Goal: Transaction & Acquisition: Purchase product/service

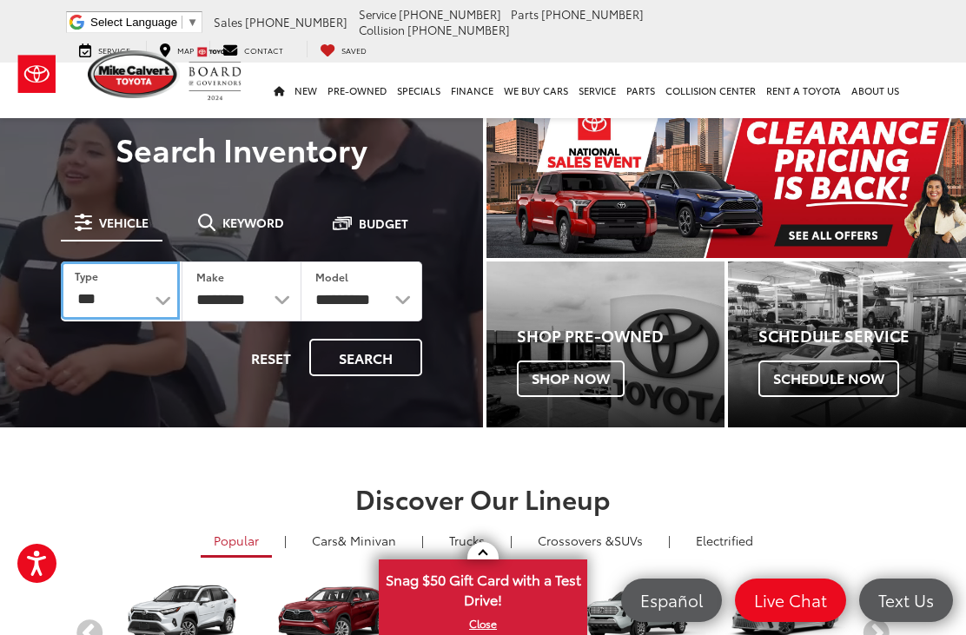
click at [156, 305] on select "*** *** **** *********" at bounding box center [120, 291] width 119 height 58
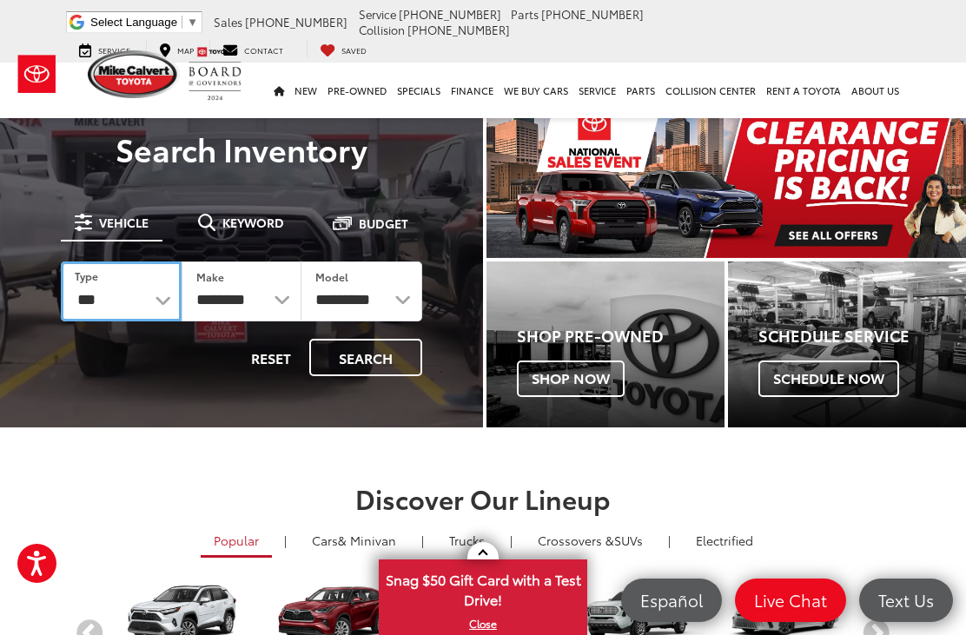
select select "******"
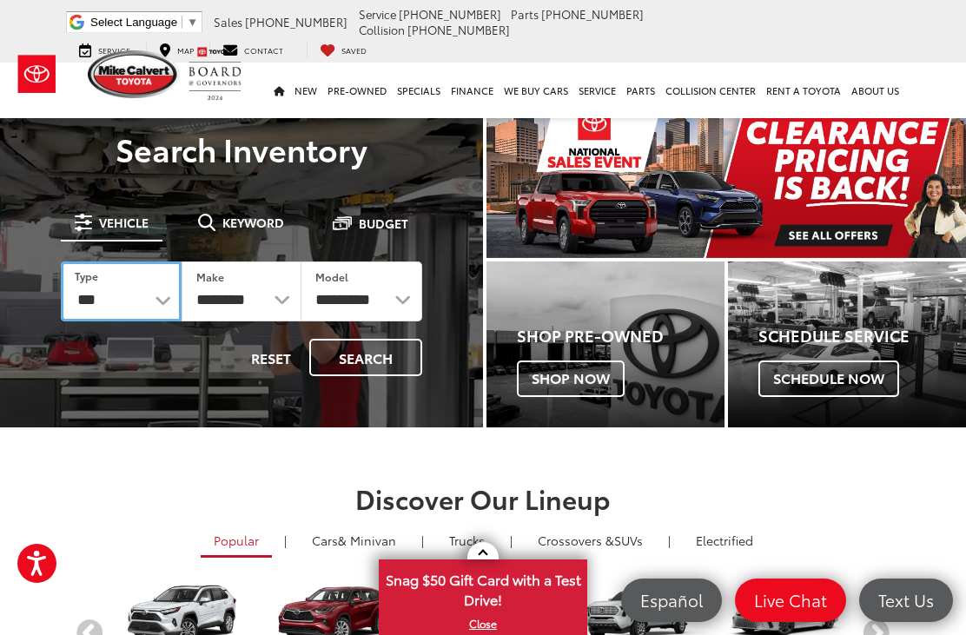
select select "******"
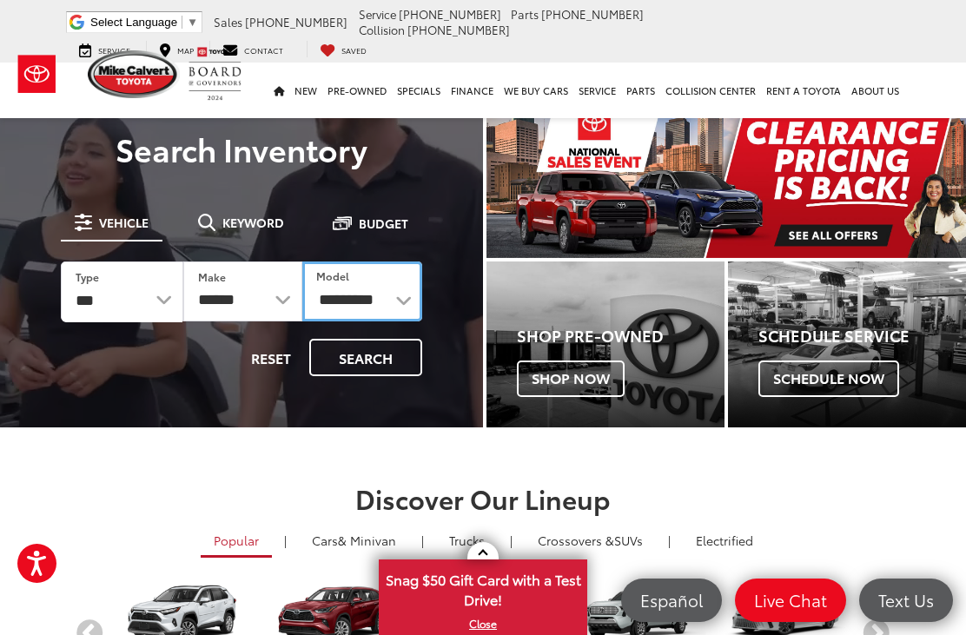
click at [384, 309] on select "**********" at bounding box center [362, 292] width 120 height 60
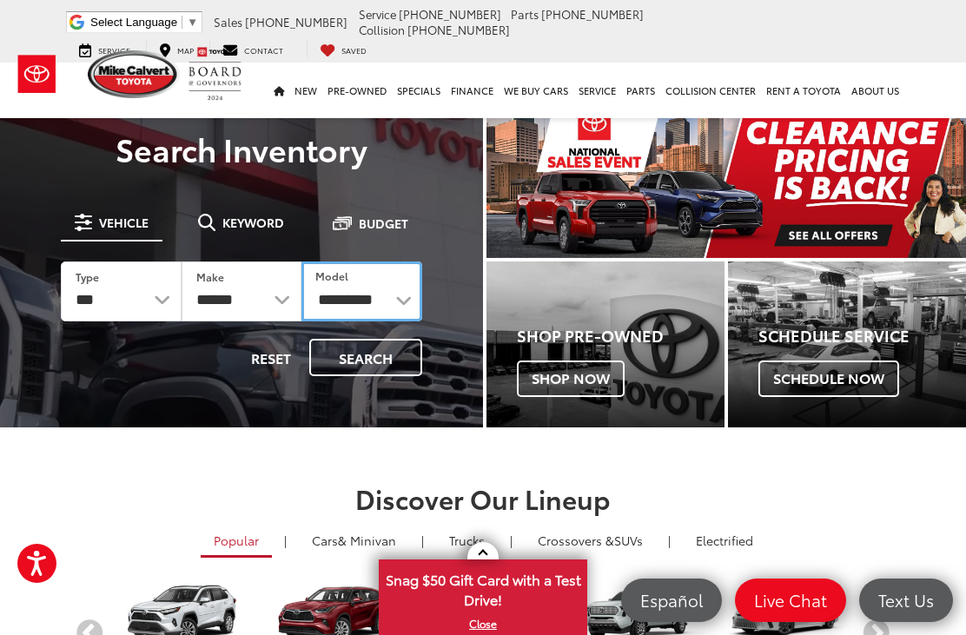
select select "*****"
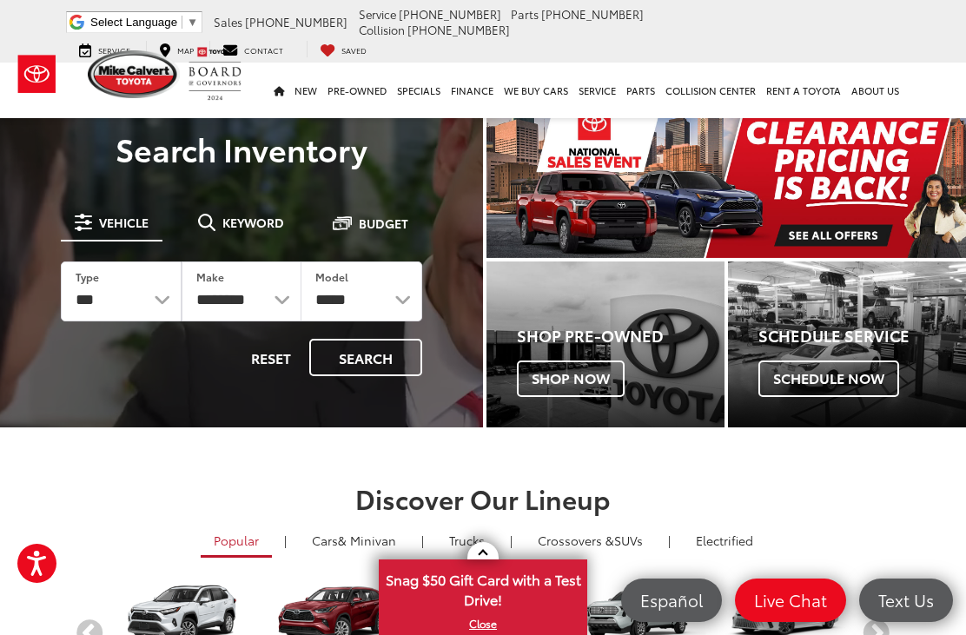
click at [378, 358] on button "Search" at bounding box center [365, 357] width 113 height 37
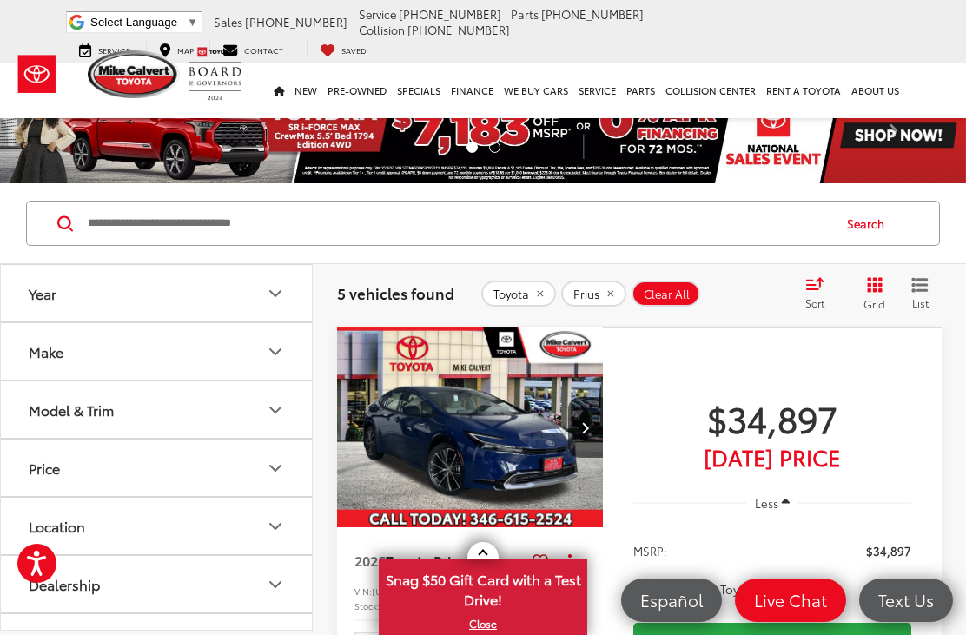
click at [280, 407] on icon "Model & Trim" at bounding box center [275, 409] width 10 height 5
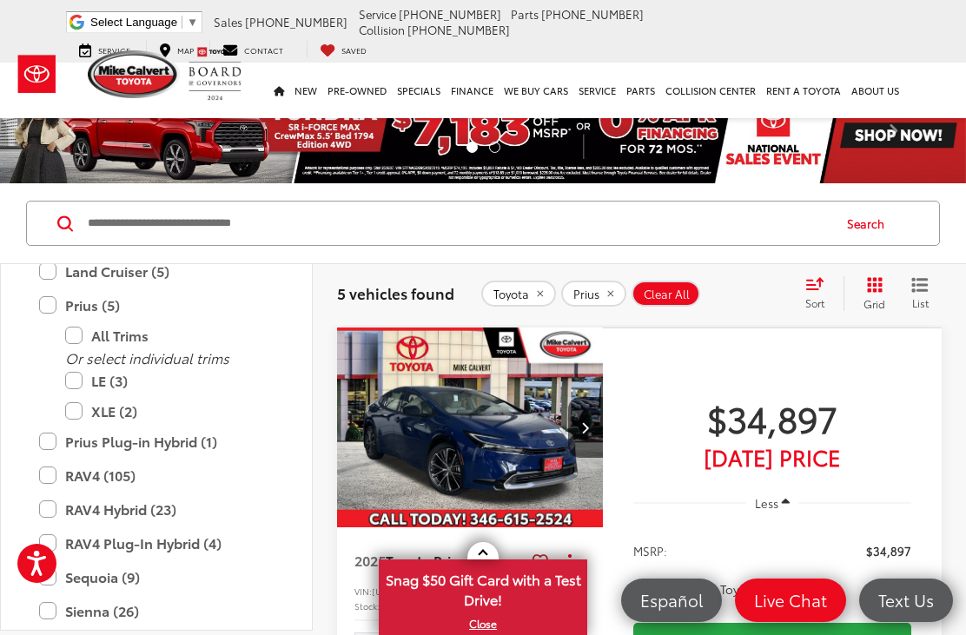
scroll to position [805, 0]
click at [130, 416] on label "XLE (2)" at bounding box center [169, 413] width 209 height 30
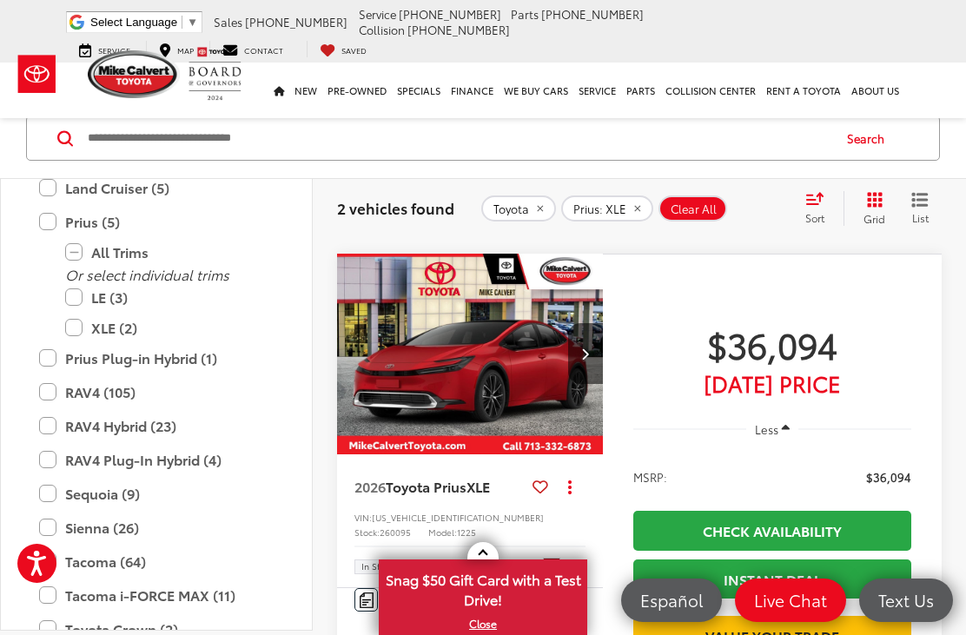
scroll to position [687, 0]
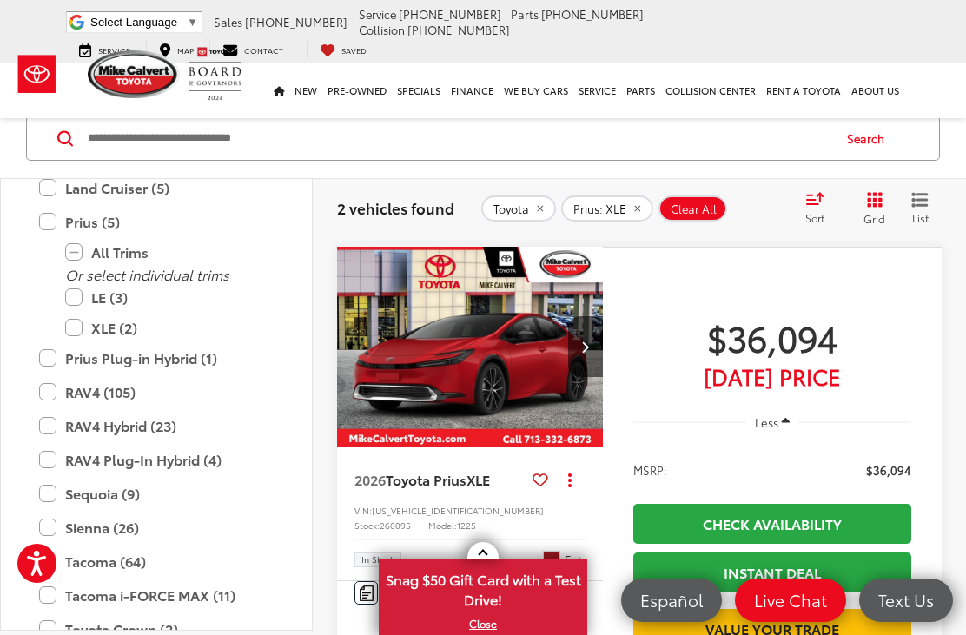
click at [586, 353] on icon "Next image" at bounding box center [585, 347] width 8 height 12
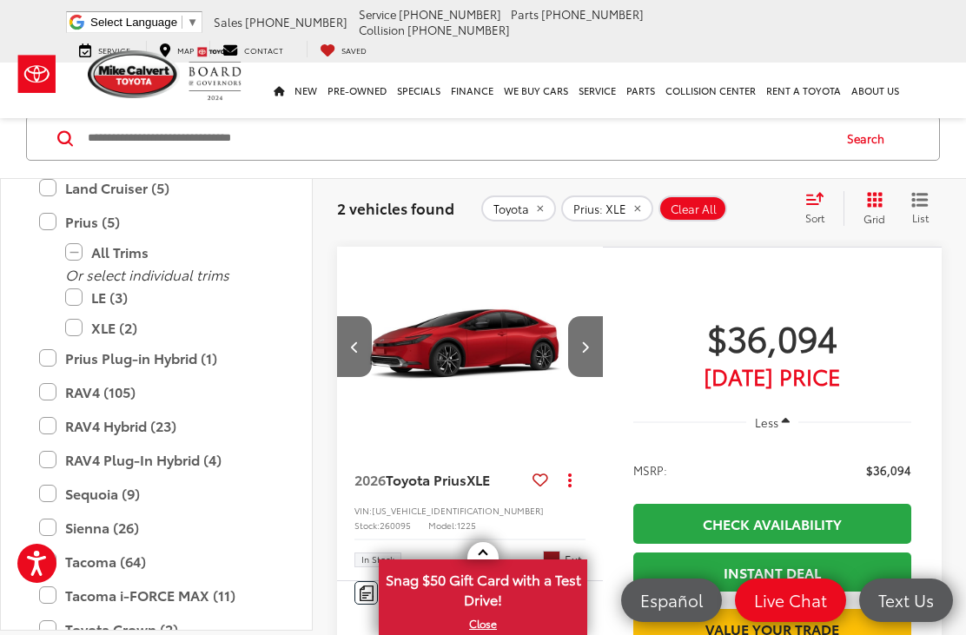
scroll to position [0, 268]
click at [598, 377] on button "Next image" at bounding box center [585, 346] width 35 height 61
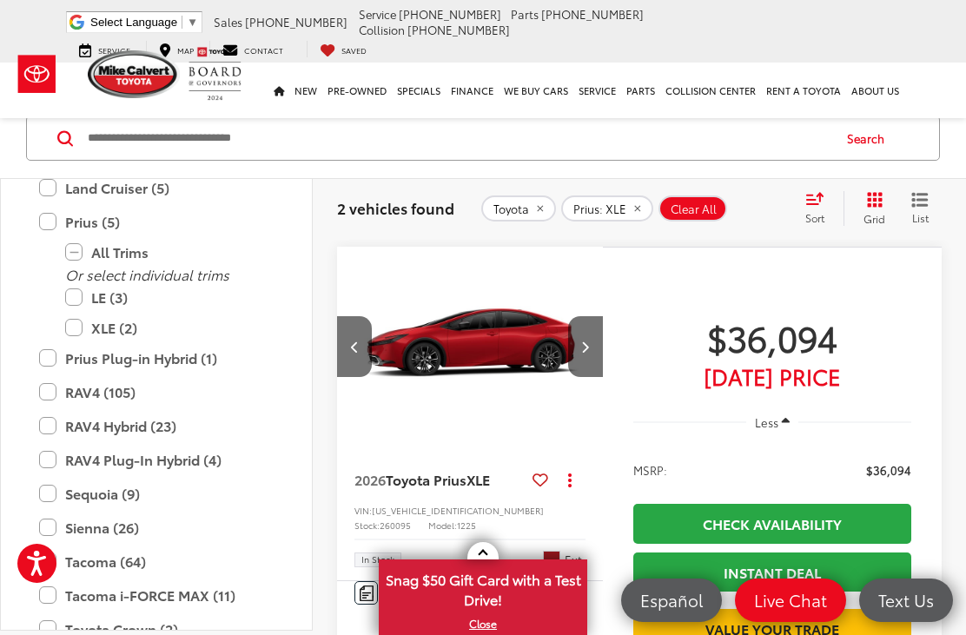
scroll to position [0, 537]
click at [593, 377] on button "Next image" at bounding box center [585, 346] width 35 height 61
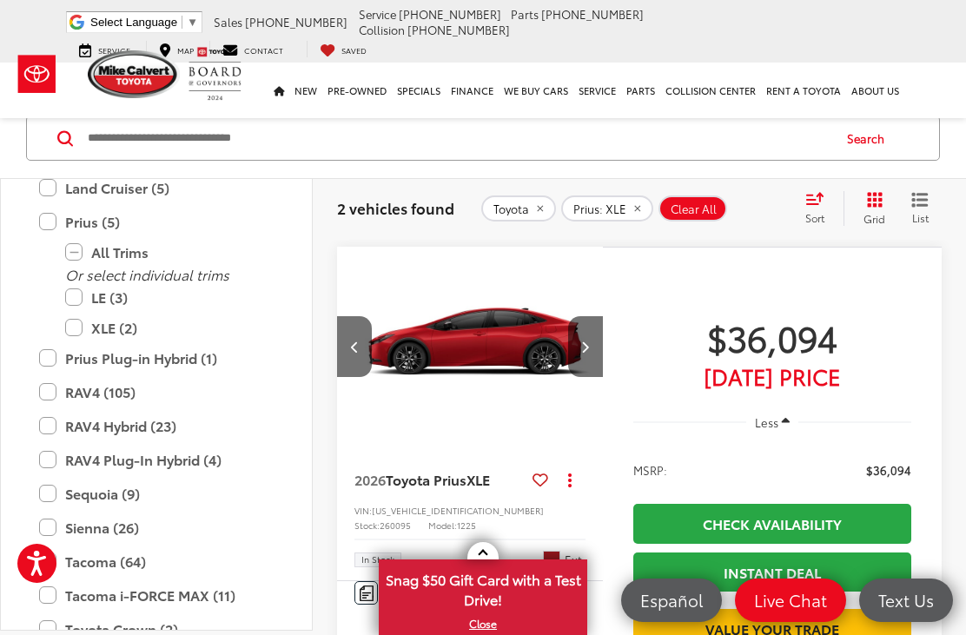
scroll to position [0, 805]
click at [591, 377] on button "Next image" at bounding box center [585, 346] width 35 height 61
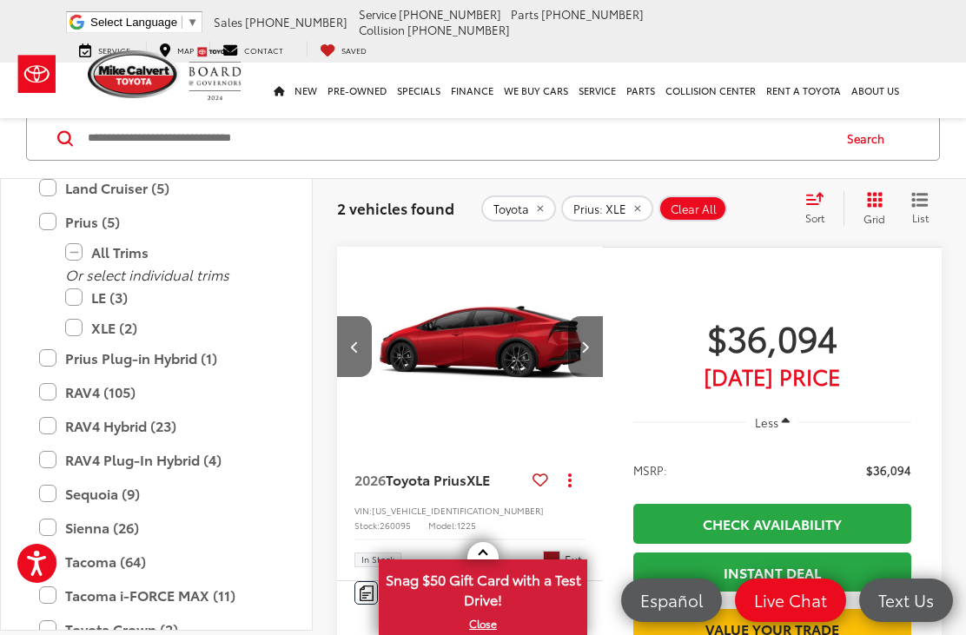
scroll to position [0, 1074]
click at [467, 489] on span "Toyota Prius" at bounding box center [426, 479] width 81 height 20
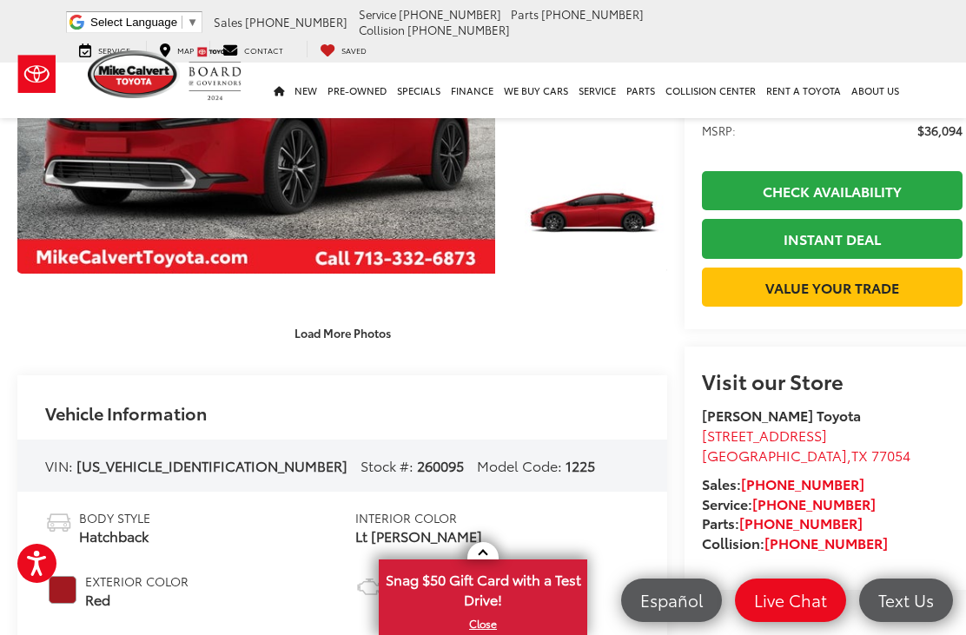
scroll to position [248, 0]
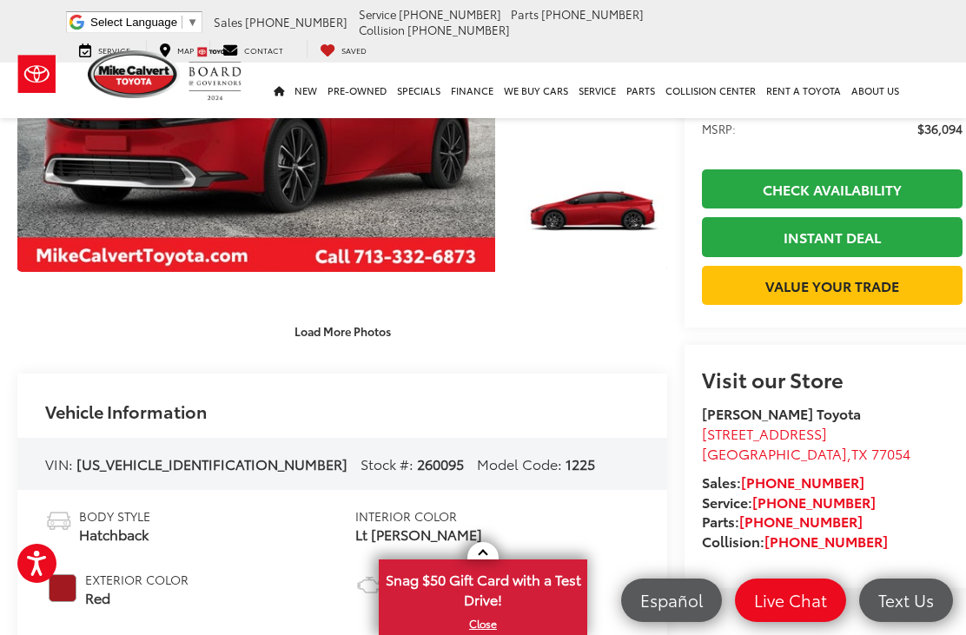
click at [350, 347] on button "Load More Photos" at bounding box center [342, 331] width 121 height 30
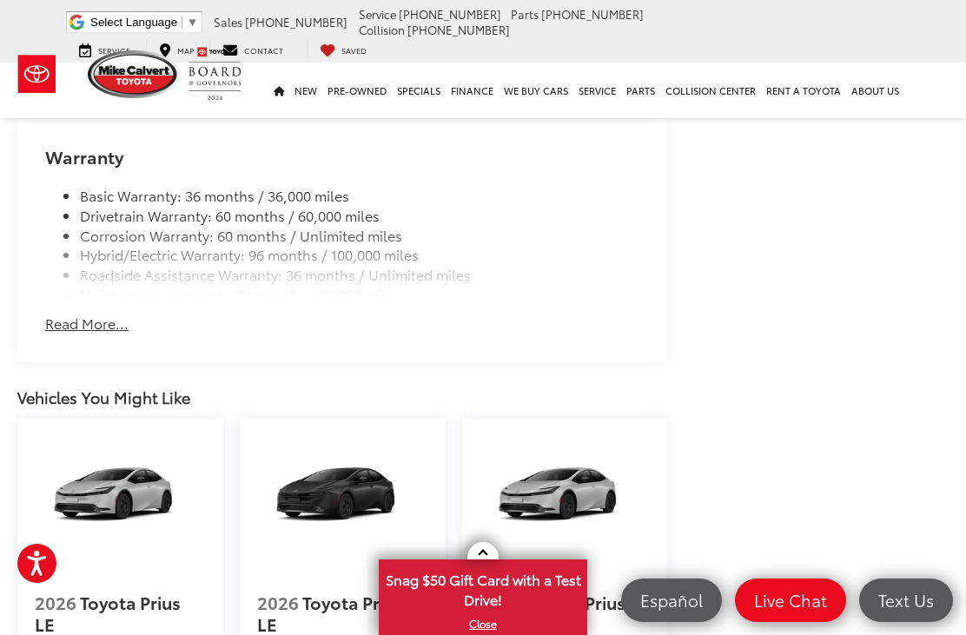
scroll to position [2527, 1]
click at [420, 243] on div "Basic Warranty: 36 months / 36,000 miles Drivetrain Warranty: 60 months / 60,00…" at bounding box center [341, 231] width 594 height 130
click at [414, 242] on div "Basic Warranty: 36 months / 36,000 miles Drivetrain Warranty: 60 months / 60,00…" at bounding box center [341, 231] width 594 height 130
click at [103, 314] on button "Read More..." at bounding box center [85, 324] width 83 height 20
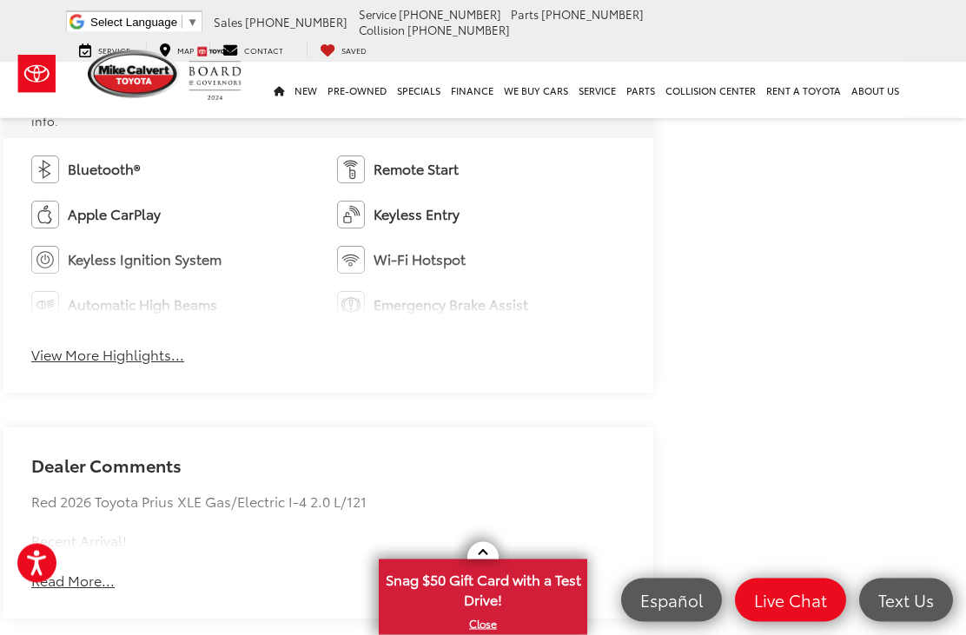
scroll to position [1381, 16]
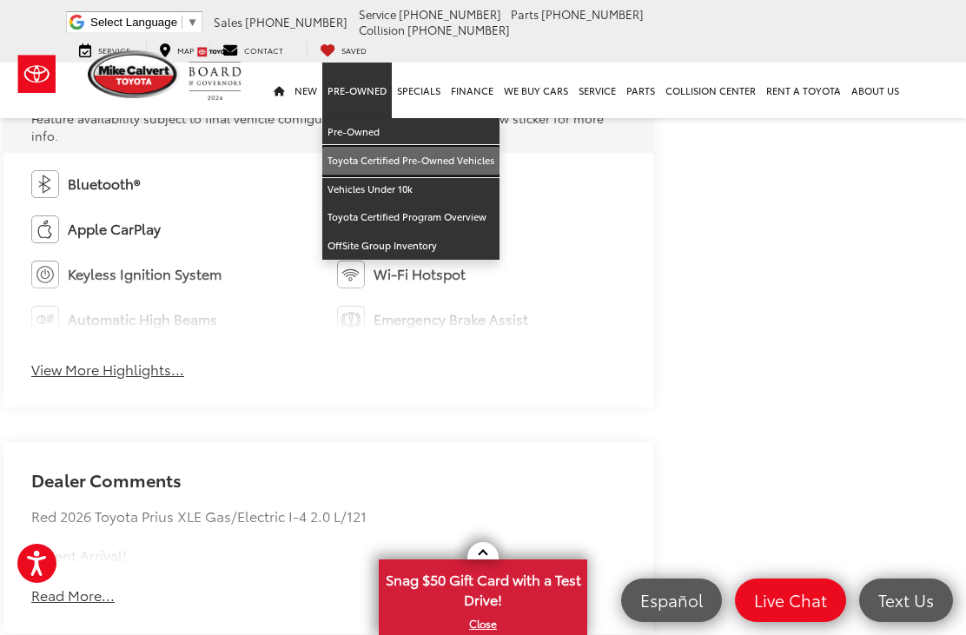
click at [426, 147] on link "Toyota Certified Pre-Owned Vehicles" at bounding box center [410, 161] width 177 height 29
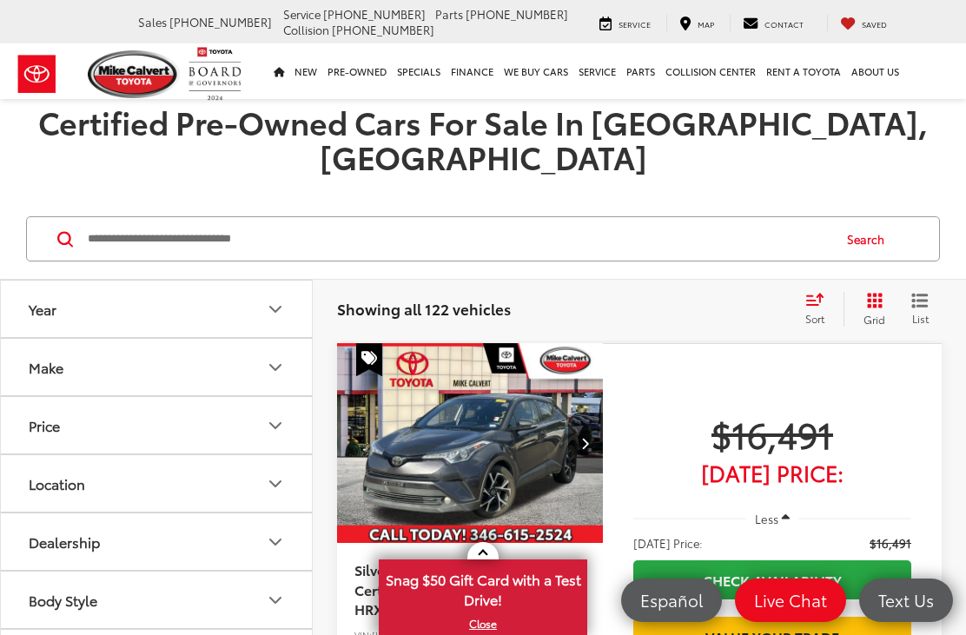
click at [278, 299] on icon "Year" at bounding box center [275, 309] width 21 height 21
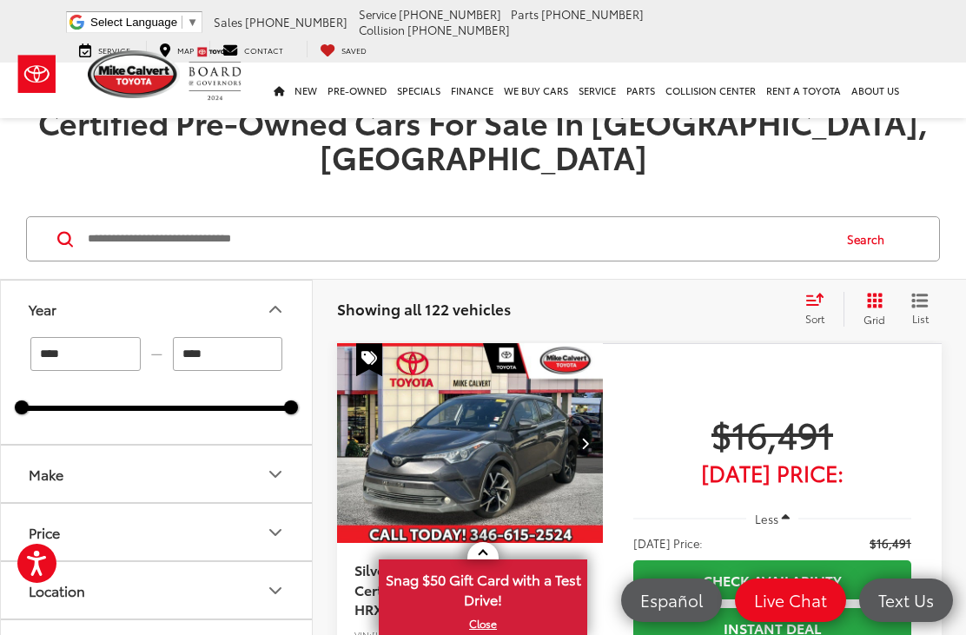
click at [269, 464] on icon "Make" at bounding box center [275, 474] width 21 height 21
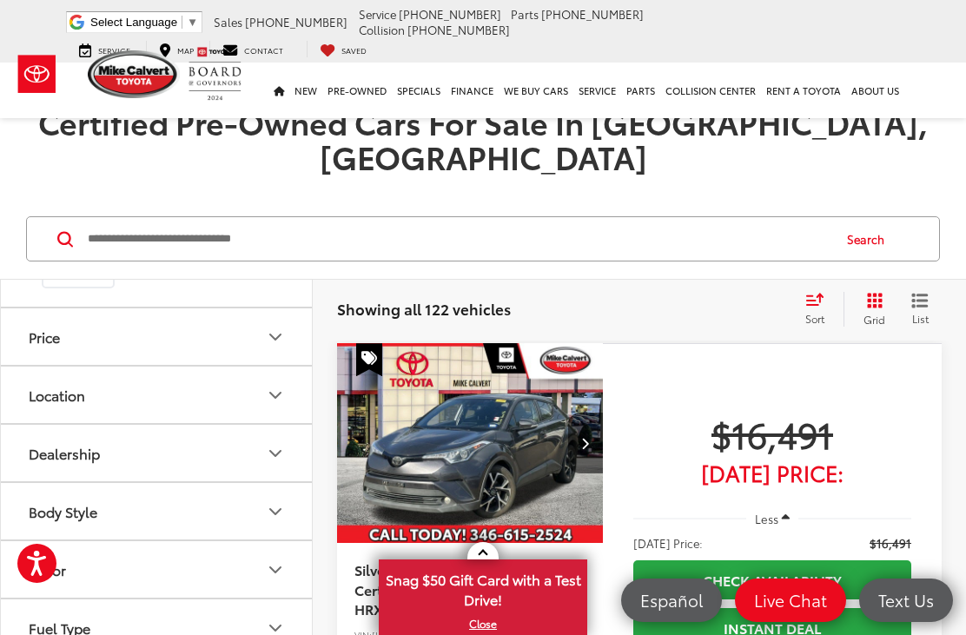
scroll to position [272, 0]
click at [278, 400] on icon "Location" at bounding box center [275, 389] width 21 height 21
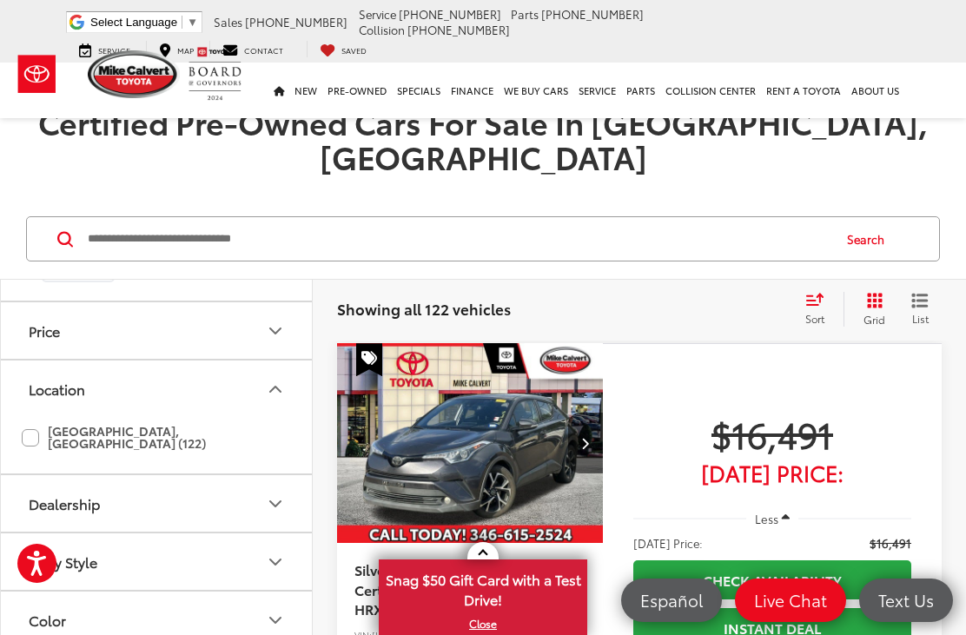
click at [47, 433] on label "Houston, TX (122)" at bounding box center [156, 437] width 269 height 41
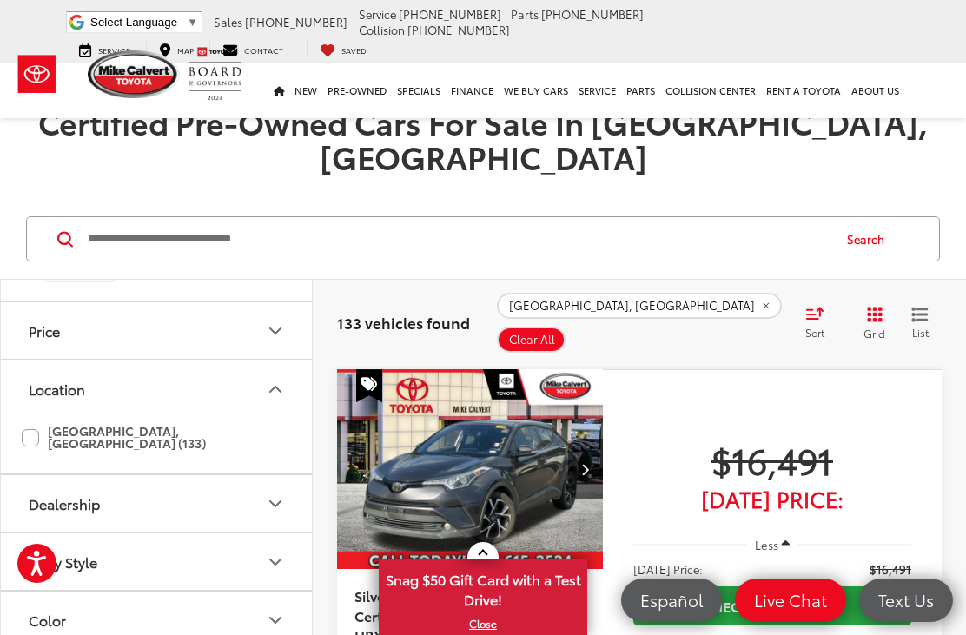
click at [285, 494] on icon "Dealership" at bounding box center [275, 504] width 21 height 21
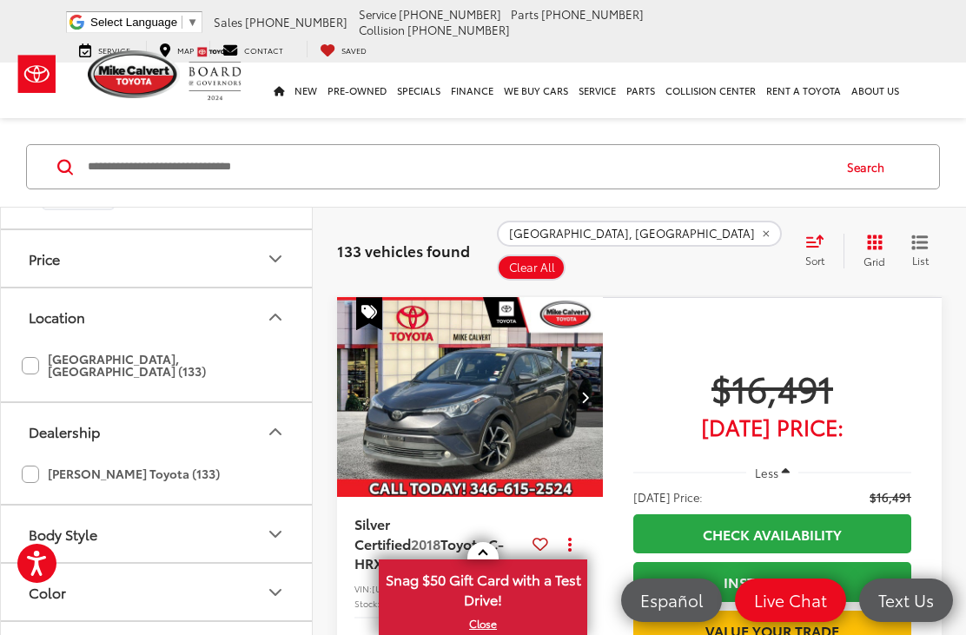
click at [36, 472] on label "Mike Calvert Toyota (133)" at bounding box center [121, 474] width 198 height 29
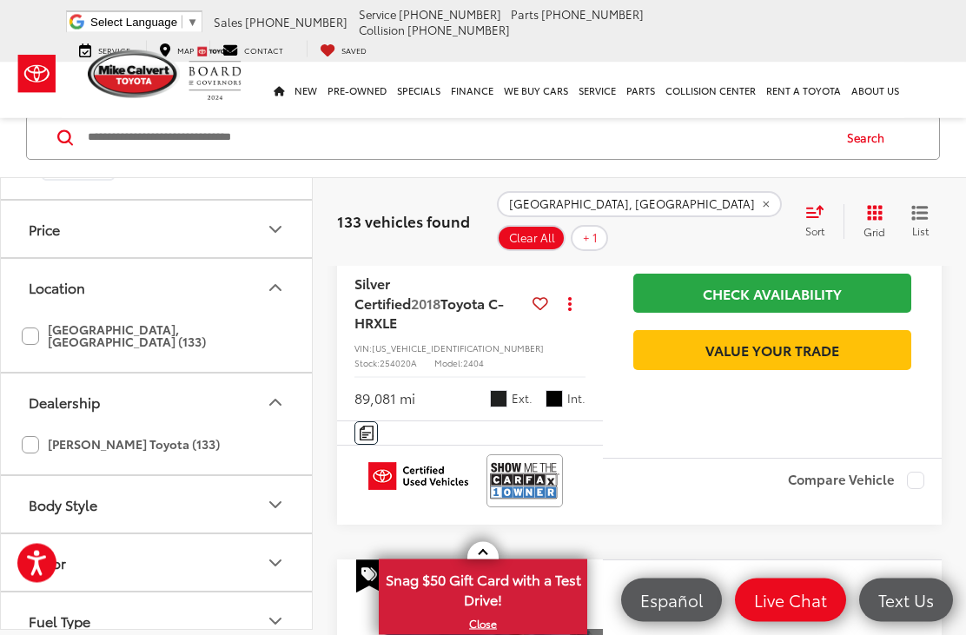
scroll to position [301, 0]
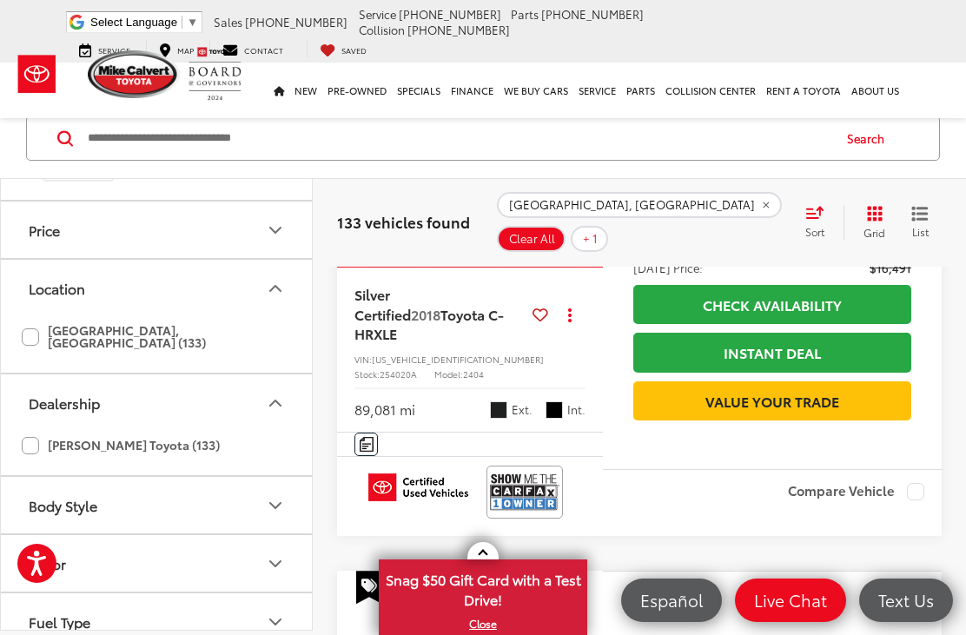
click at [269, 515] on icon "Body Style" at bounding box center [275, 504] width 21 height 21
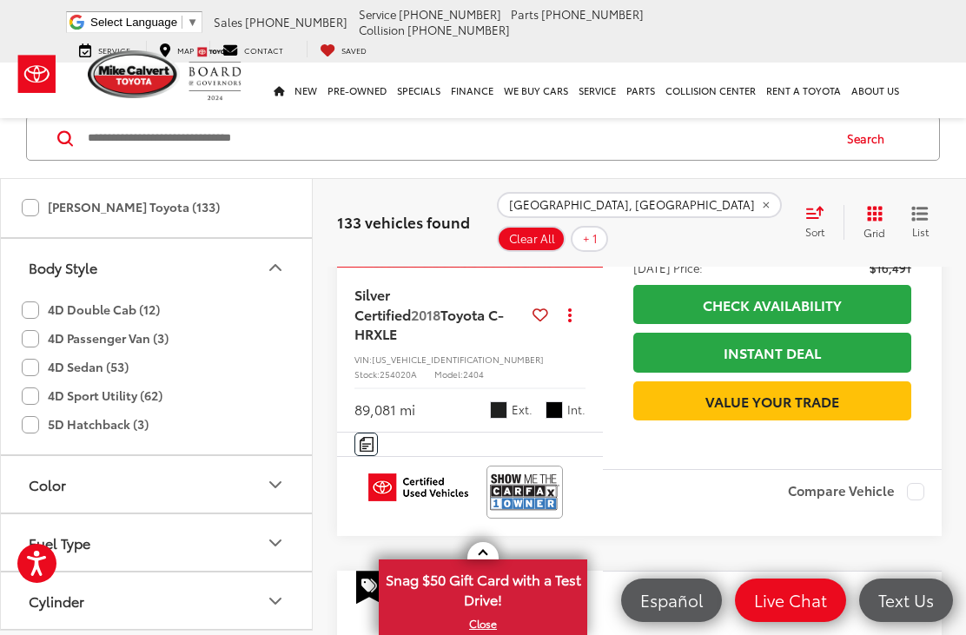
scroll to position [511, 0]
click at [23, 438] on label "5D Hatchback (3)" at bounding box center [85, 423] width 127 height 29
type input "****"
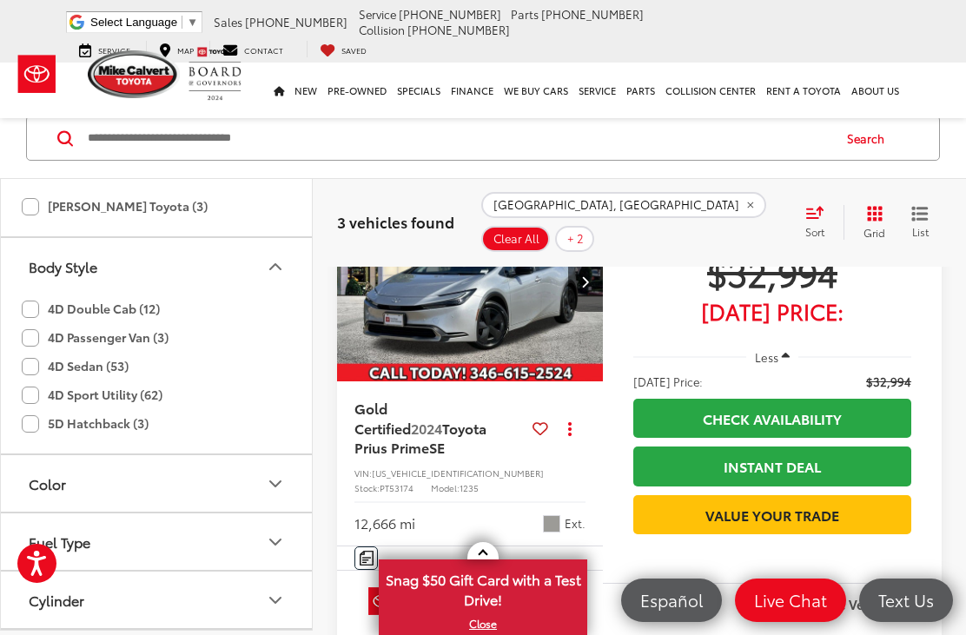
scroll to position [699, 0]
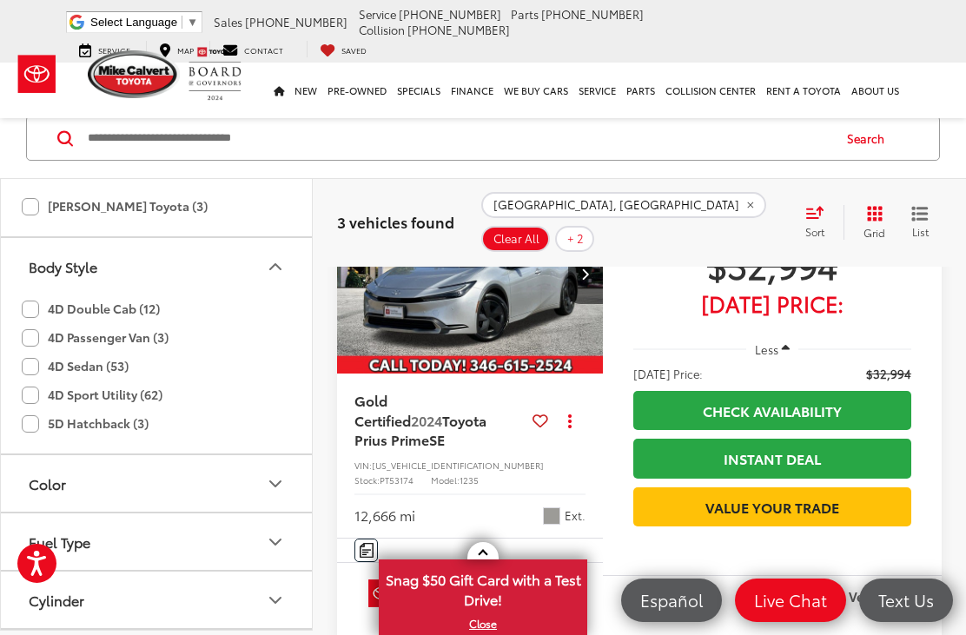
click at [274, 552] on icon "Fuel Type" at bounding box center [275, 541] width 21 height 21
click at [102, 634] on label "Hybrid (1)" at bounding box center [156, 621] width 266 height 30
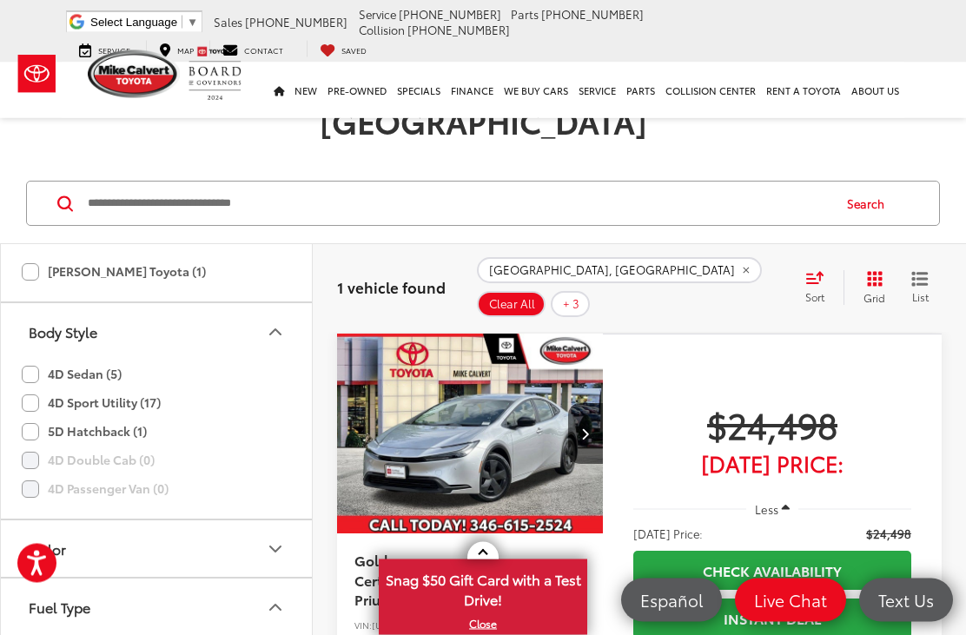
scroll to position [36, 0]
click at [594, 403] on button "Next image" at bounding box center [585, 433] width 35 height 61
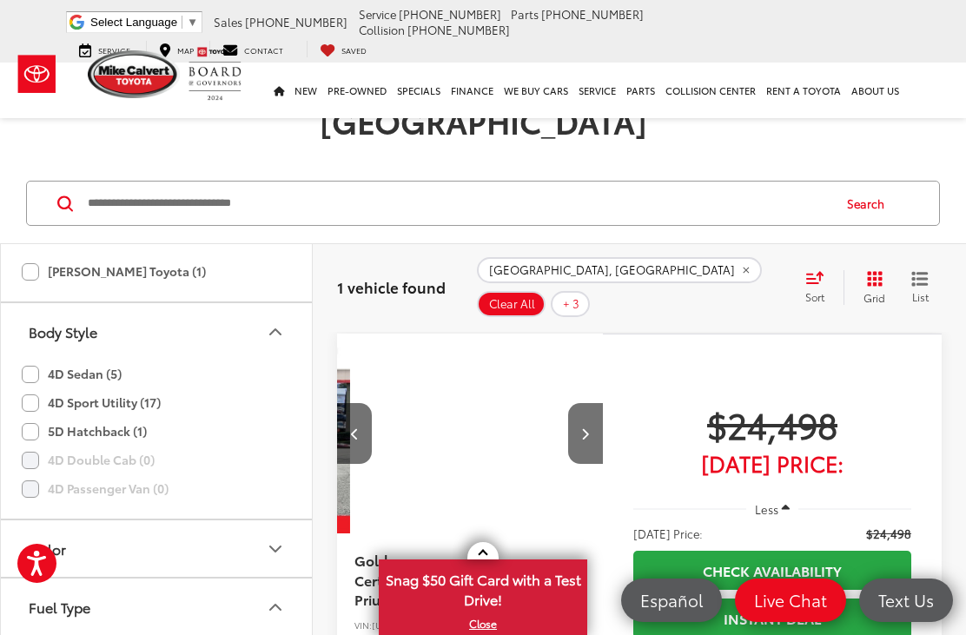
scroll to position [0, 268]
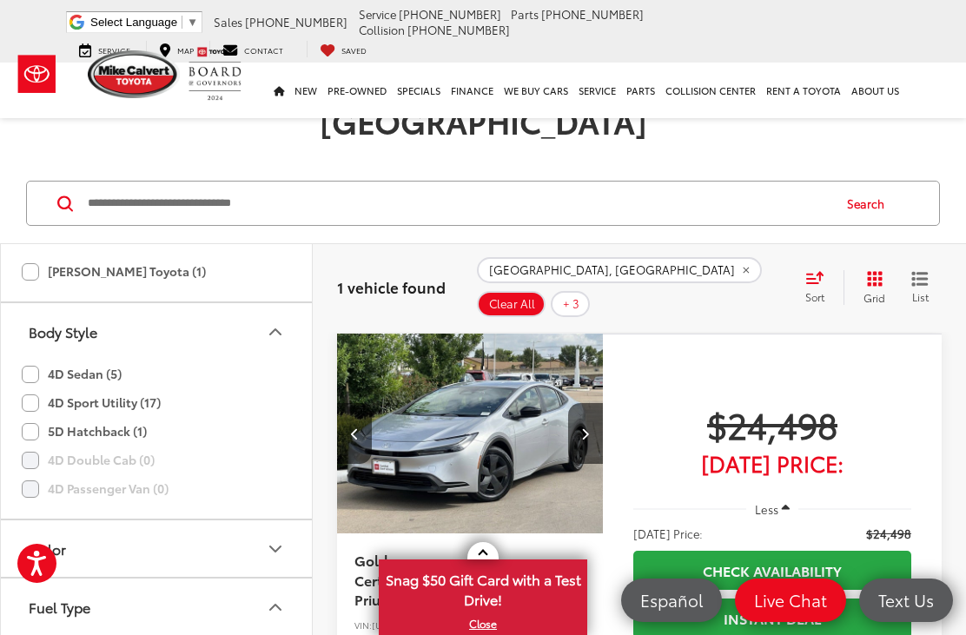
click at [583, 427] on icon "Next image" at bounding box center [585, 433] width 8 height 12
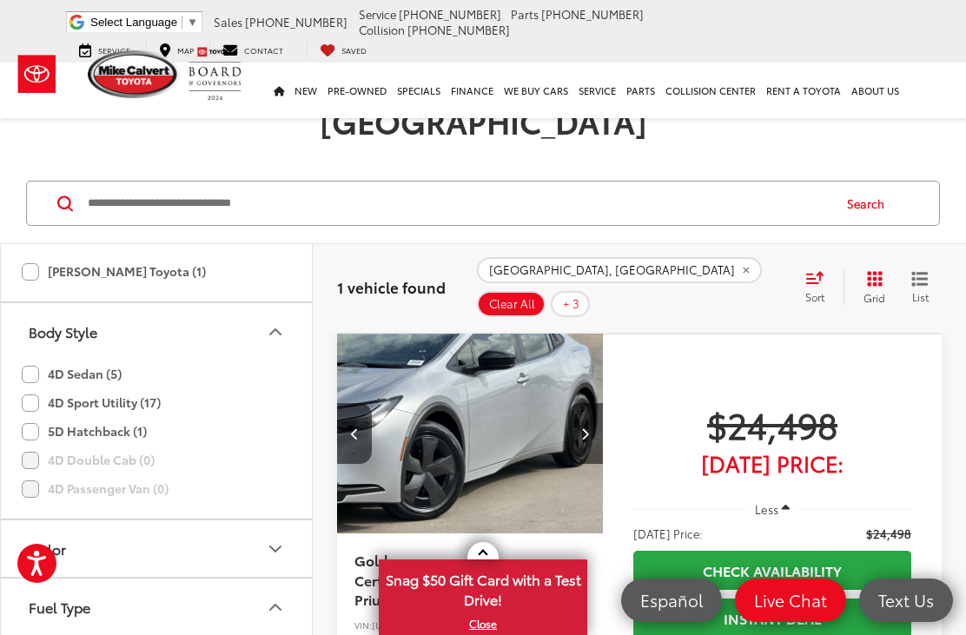
click at [591, 403] on button "Next image" at bounding box center [585, 433] width 35 height 61
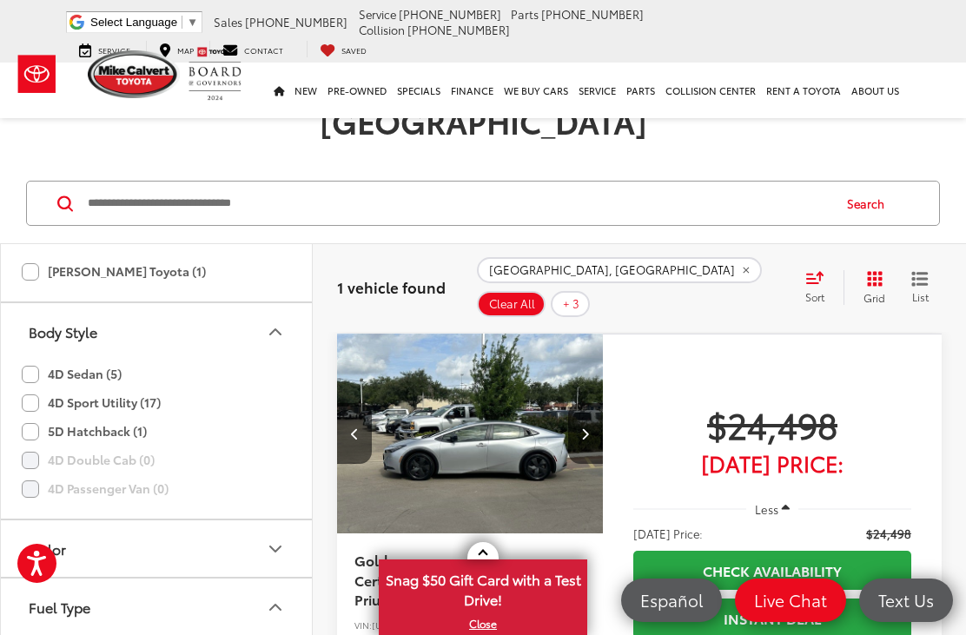
click at [598, 403] on button "Next image" at bounding box center [585, 433] width 35 height 61
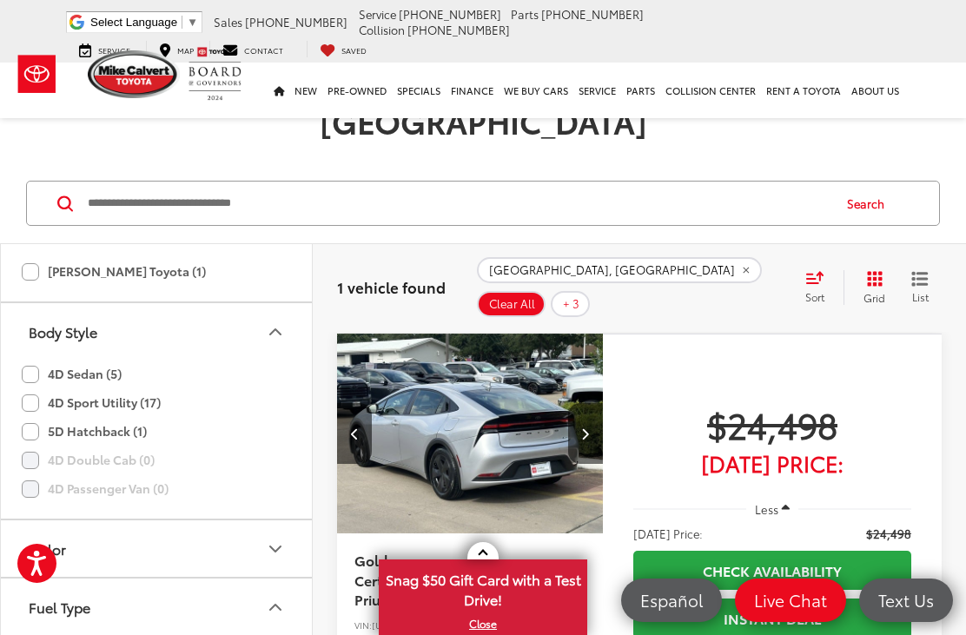
click at [589, 427] on icon "Next image" at bounding box center [585, 433] width 8 height 12
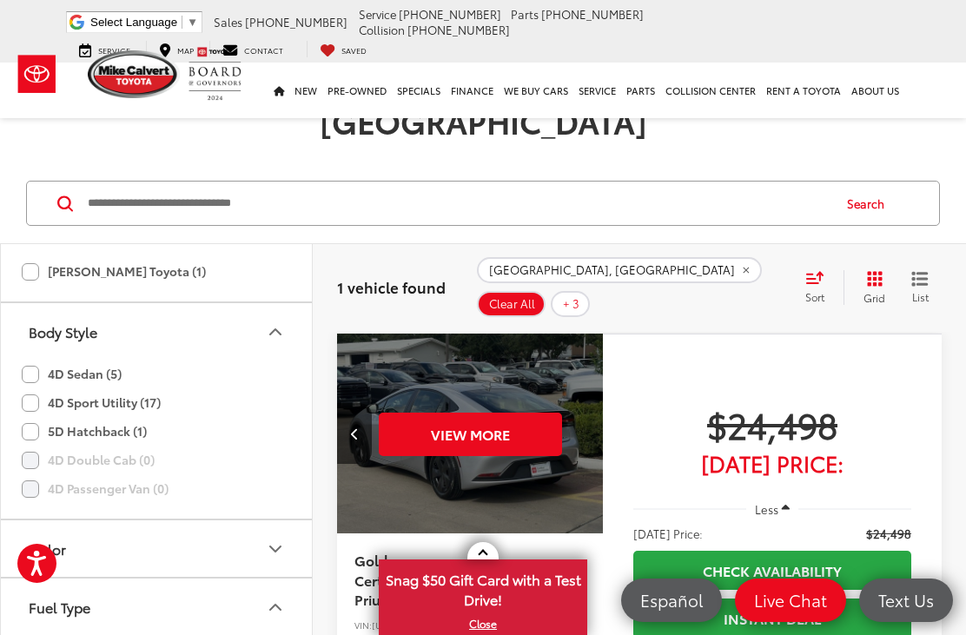
scroll to position [0, 1342]
click at [516, 413] on button "View More" at bounding box center [470, 434] width 183 height 43
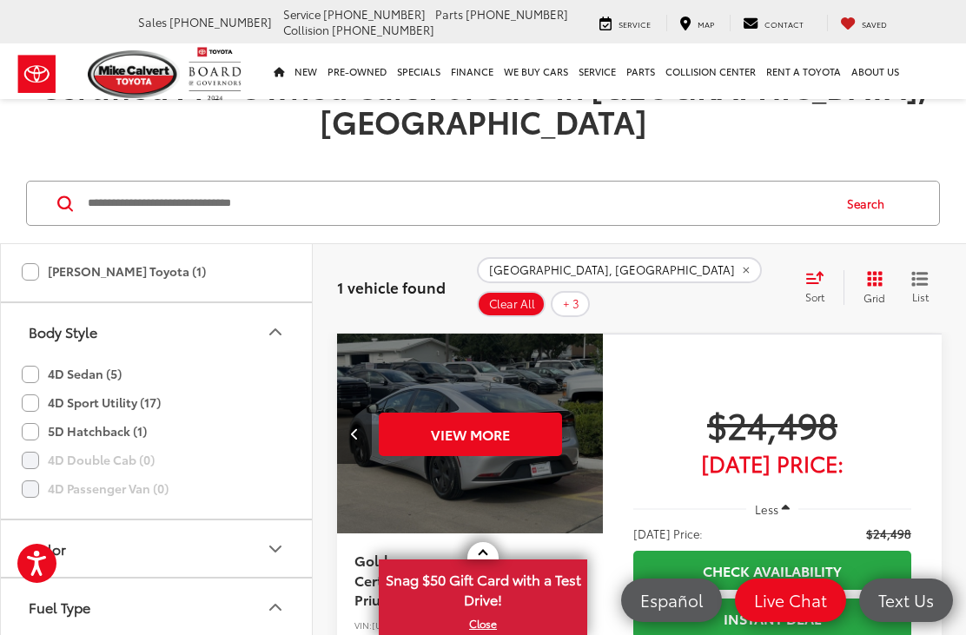
scroll to position [91, 0]
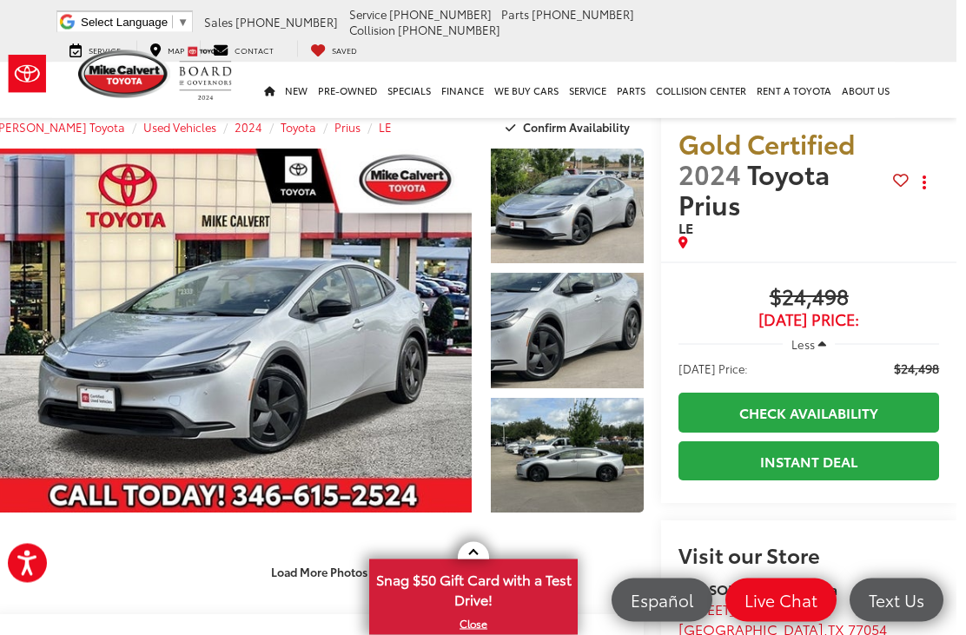
scroll to position [0, 16]
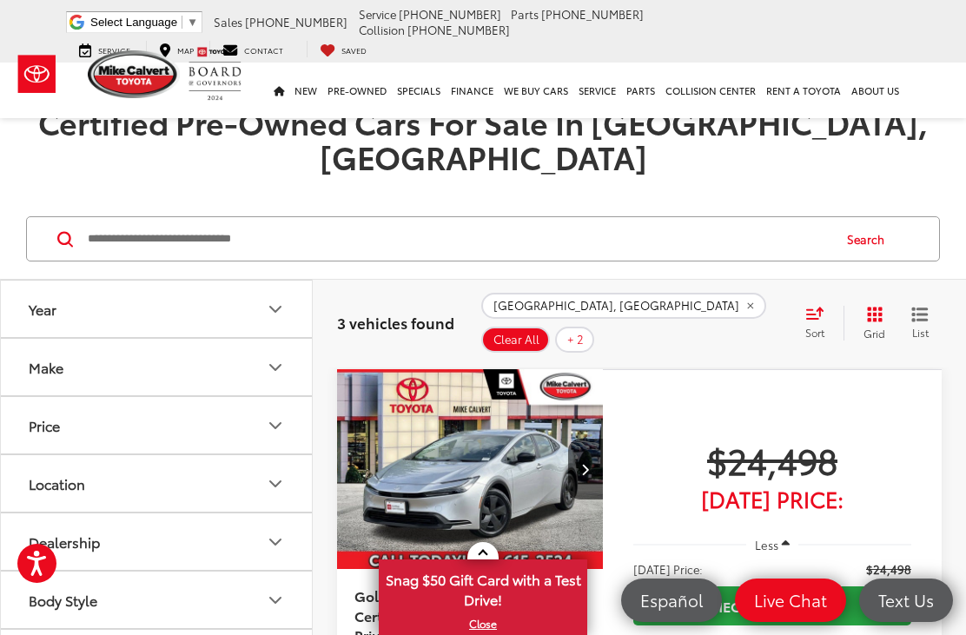
scroll to position [754, 0]
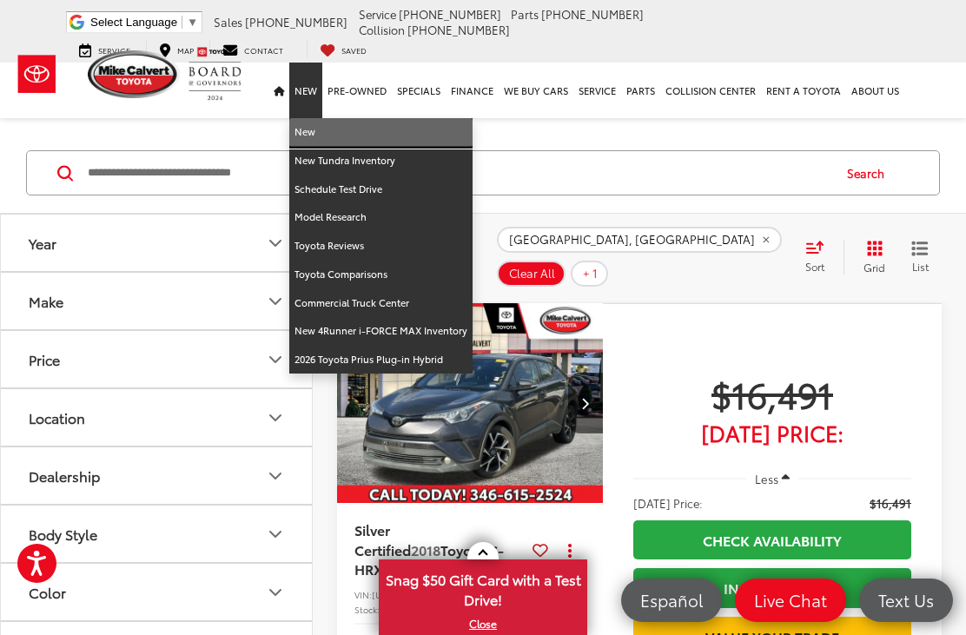
click at [316, 118] on link "New" at bounding box center [380, 132] width 183 height 29
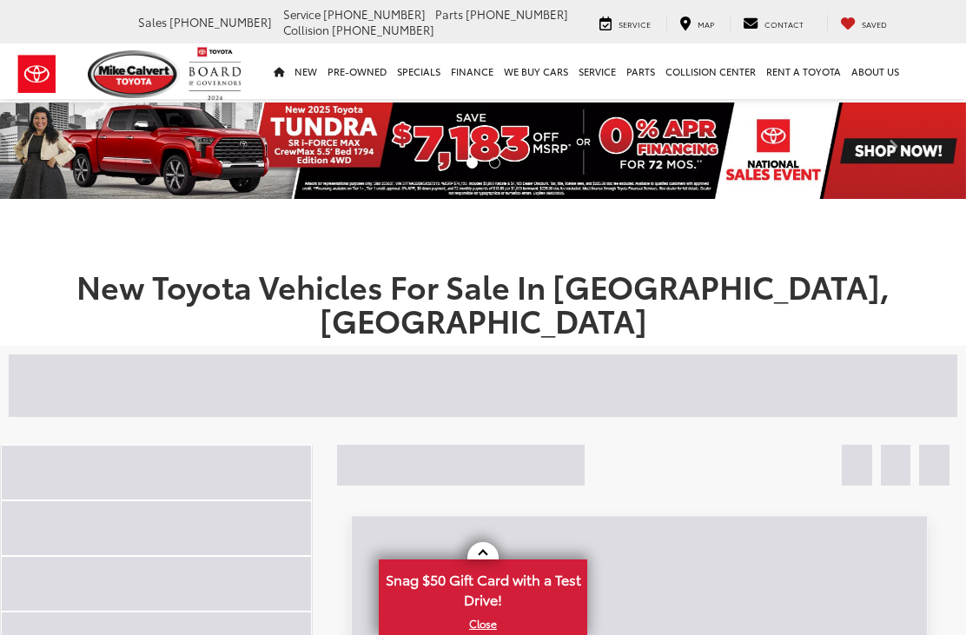
scroll to position [212, 0]
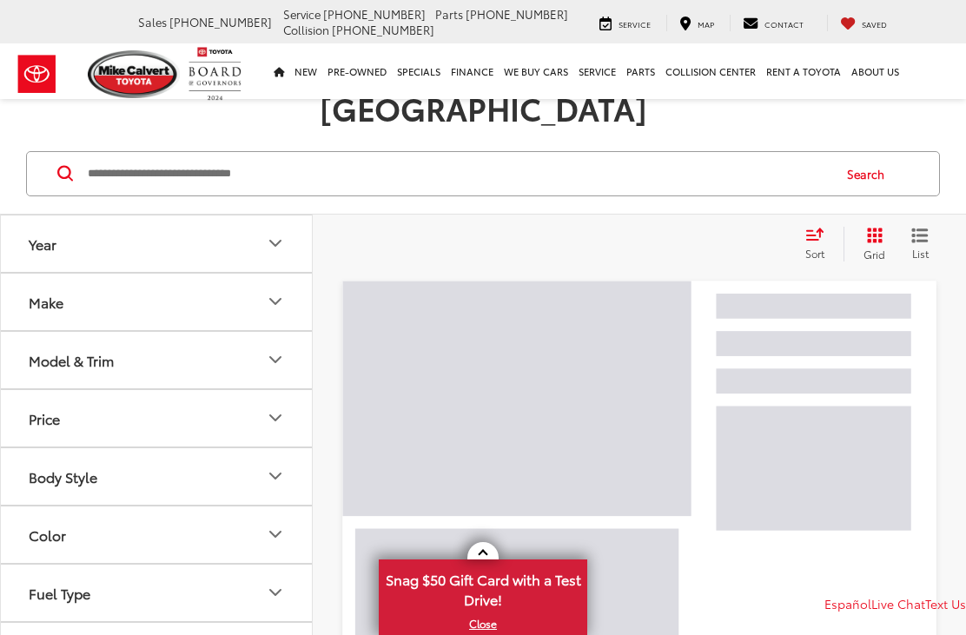
click at [275, 233] on icon "Year" at bounding box center [275, 243] width 21 height 21
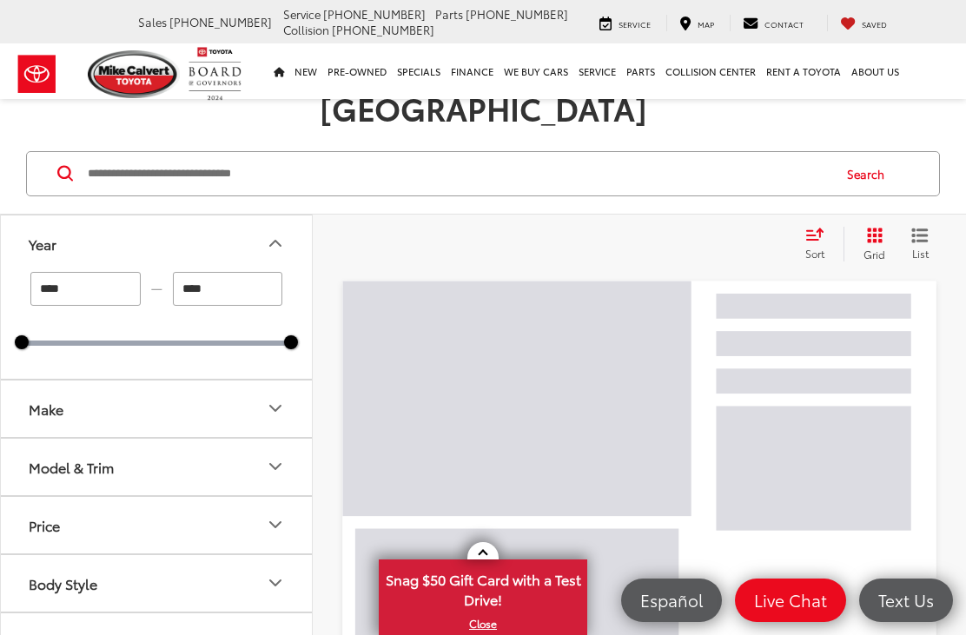
click at [275, 385] on button "Make" at bounding box center [157, 409] width 313 height 56
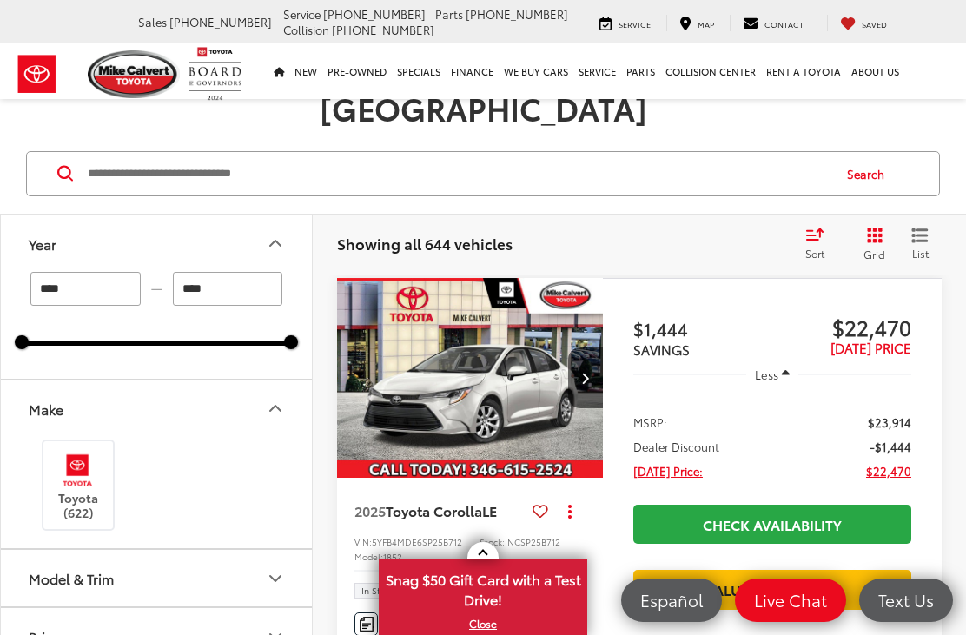
click at [262, 550] on button "Model & Trim" at bounding box center [157, 578] width 313 height 56
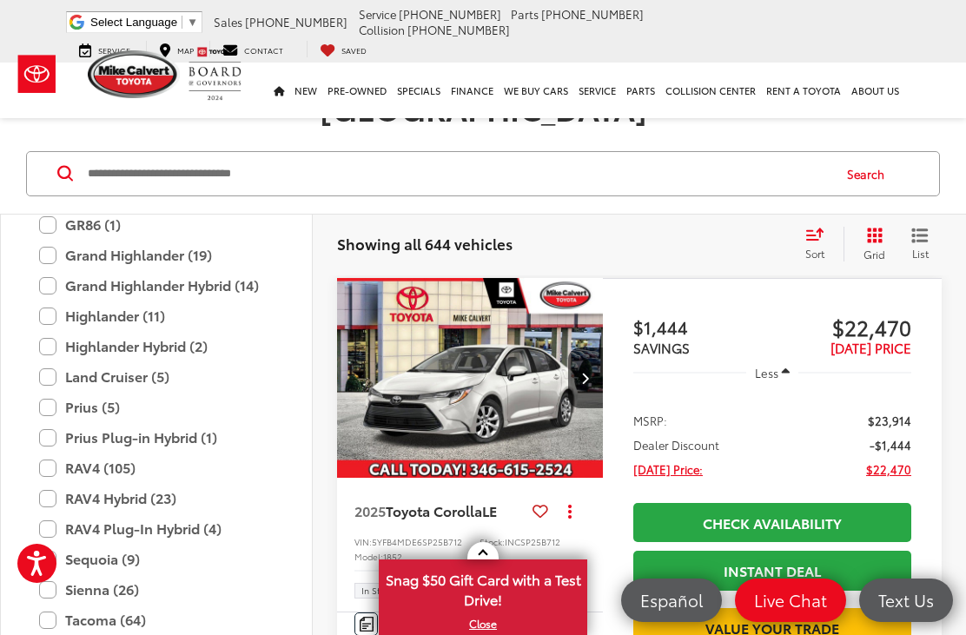
scroll to position [820, 0]
click at [153, 484] on label "RAV4 Hybrid (23)" at bounding box center [156, 499] width 235 height 30
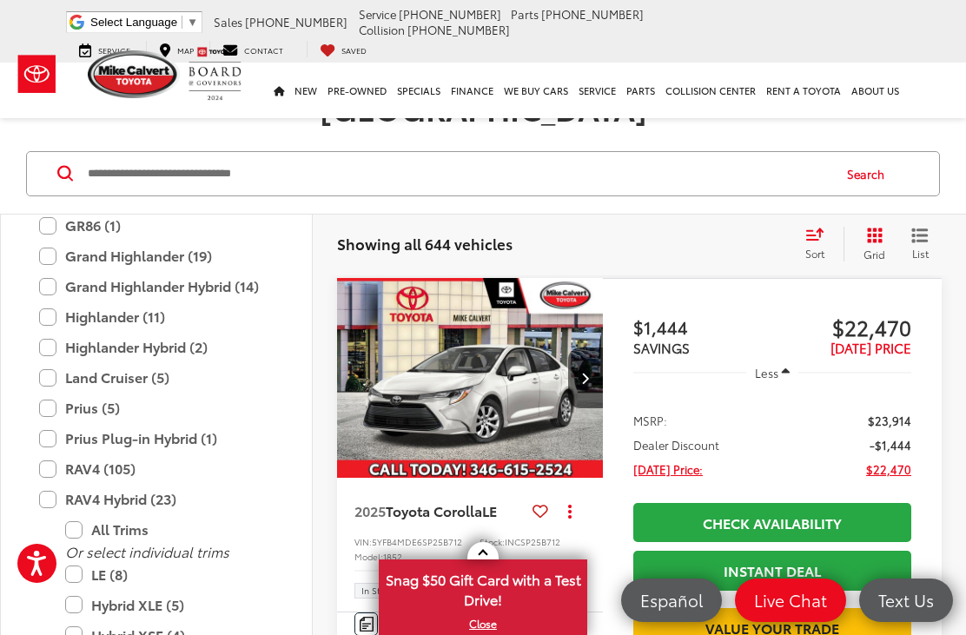
type input "****"
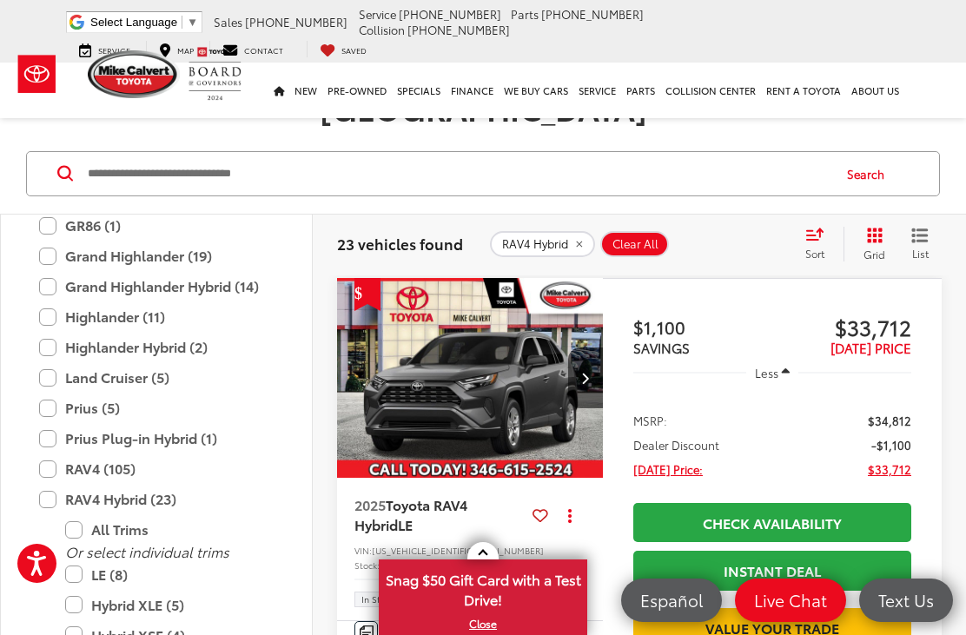
click at [144, 590] on label "Hybrid XLE (5)" at bounding box center [169, 605] width 209 height 30
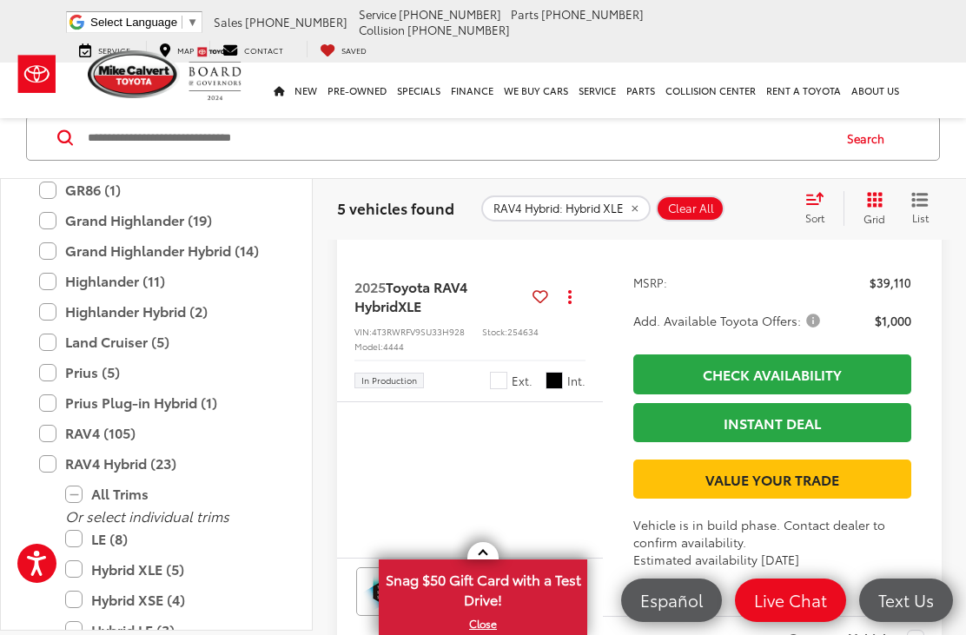
scroll to position [0, 269]
click at [588, 165] on icon "Next image" at bounding box center [585, 159] width 8 height 12
click at [595, 189] on button "Next image" at bounding box center [585, 159] width 35 height 61
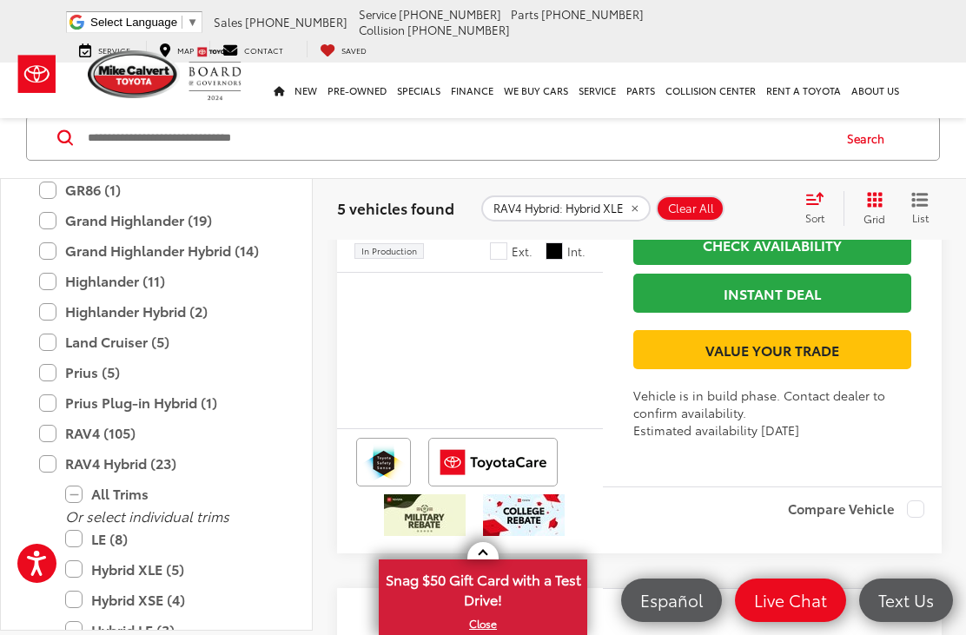
scroll to position [2418, 0]
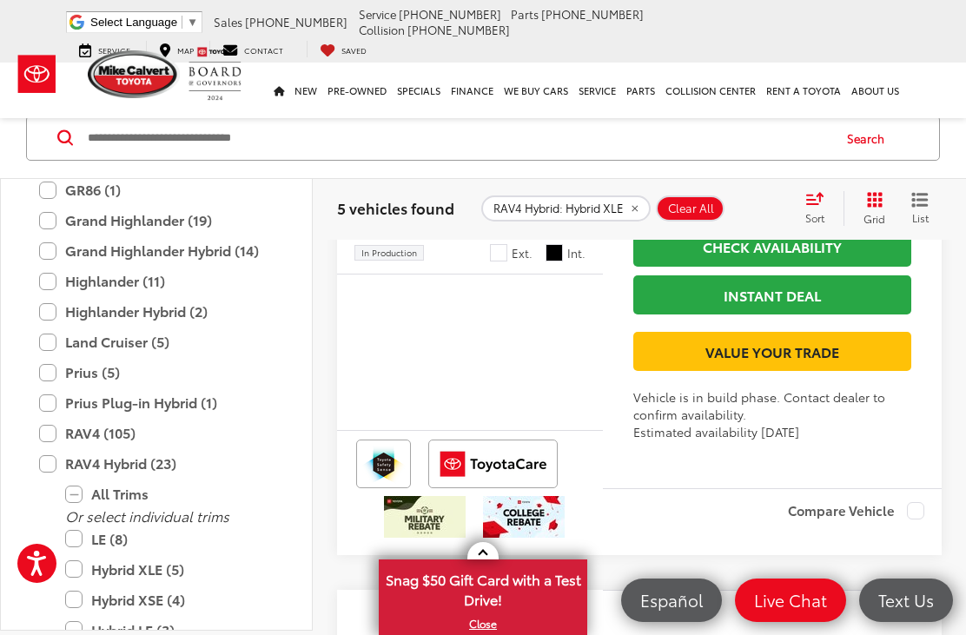
click at [58, 377] on label "Prius (5)" at bounding box center [156, 372] width 235 height 30
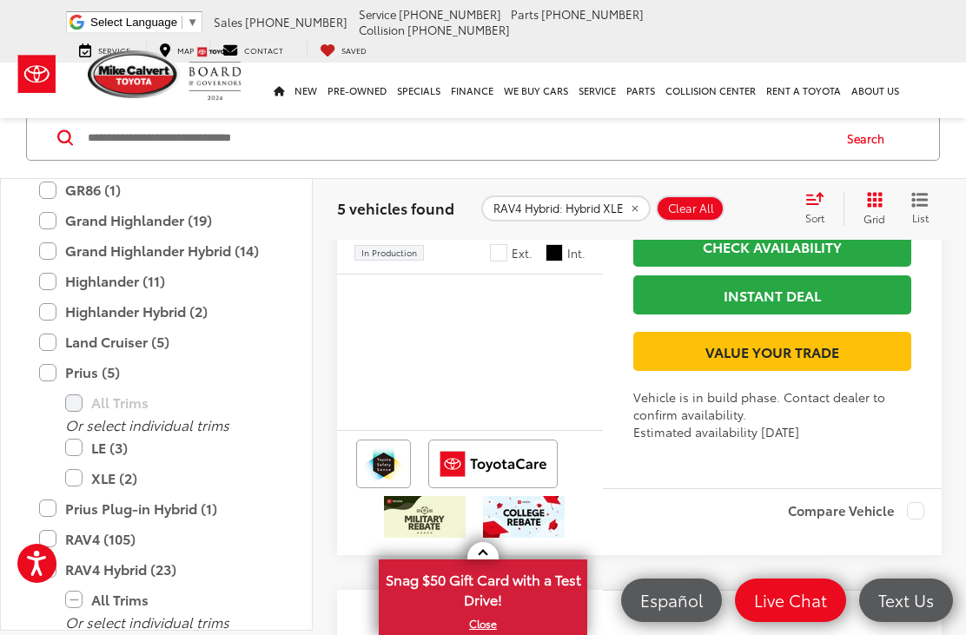
type input "****"
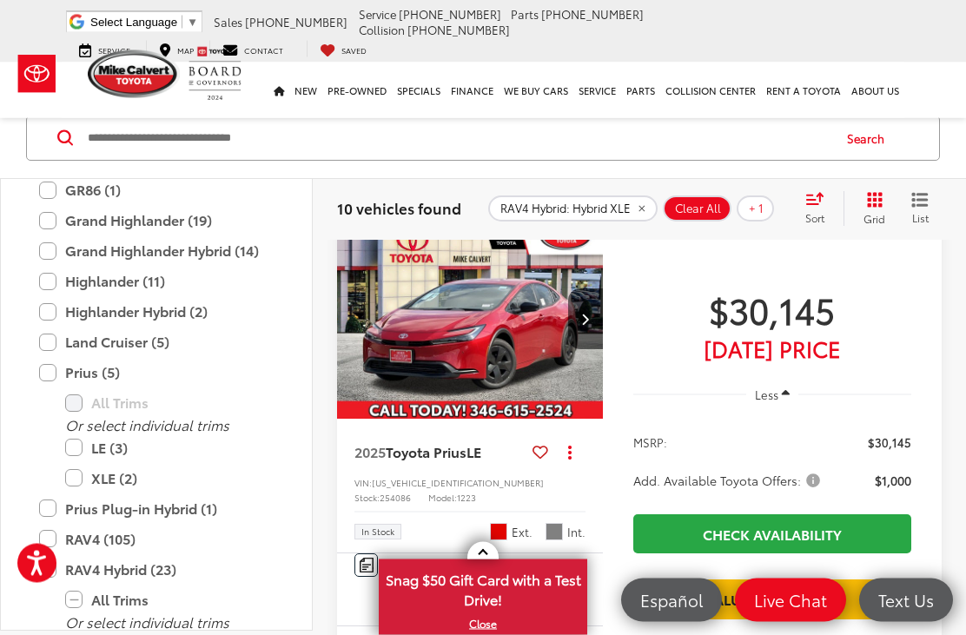
scroll to position [333, 0]
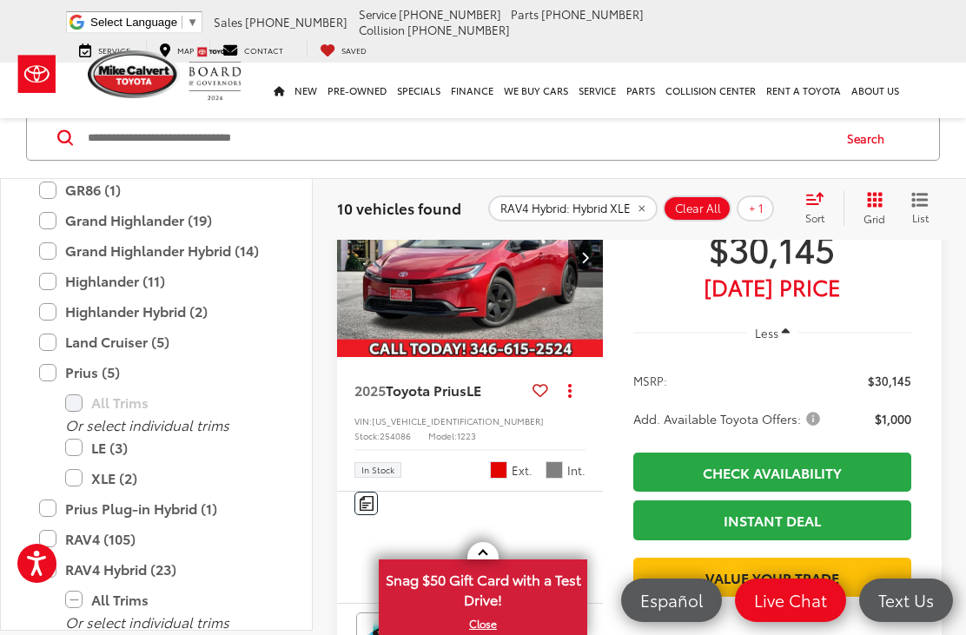
click at [76, 477] on label "XLE (2)" at bounding box center [169, 478] width 209 height 30
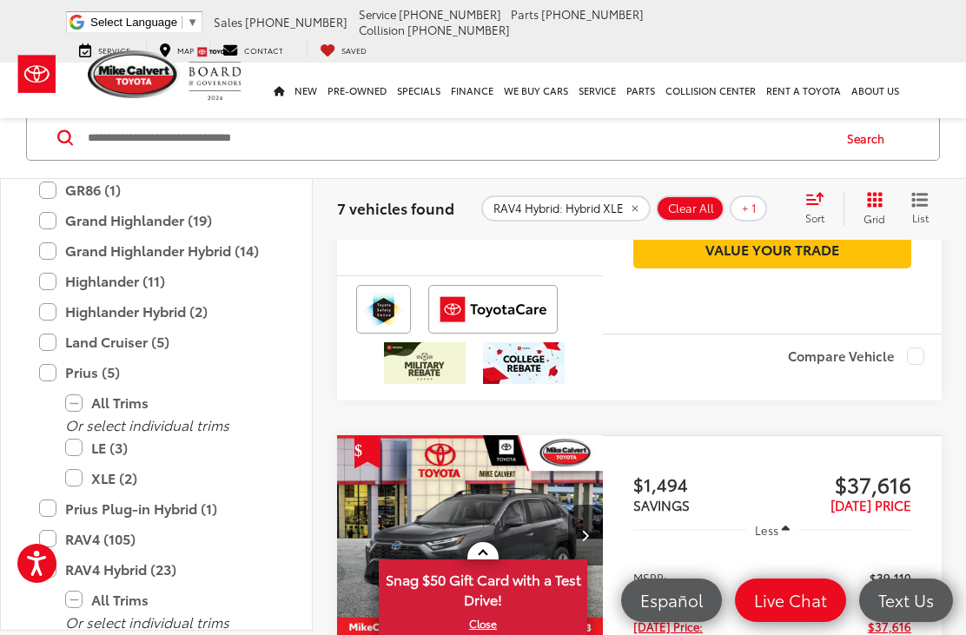
scroll to position [1803, 0]
click at [55, 565] on label "RAV4 Hybrid (23)" at bounding box center [156, 569] width 235 height 30
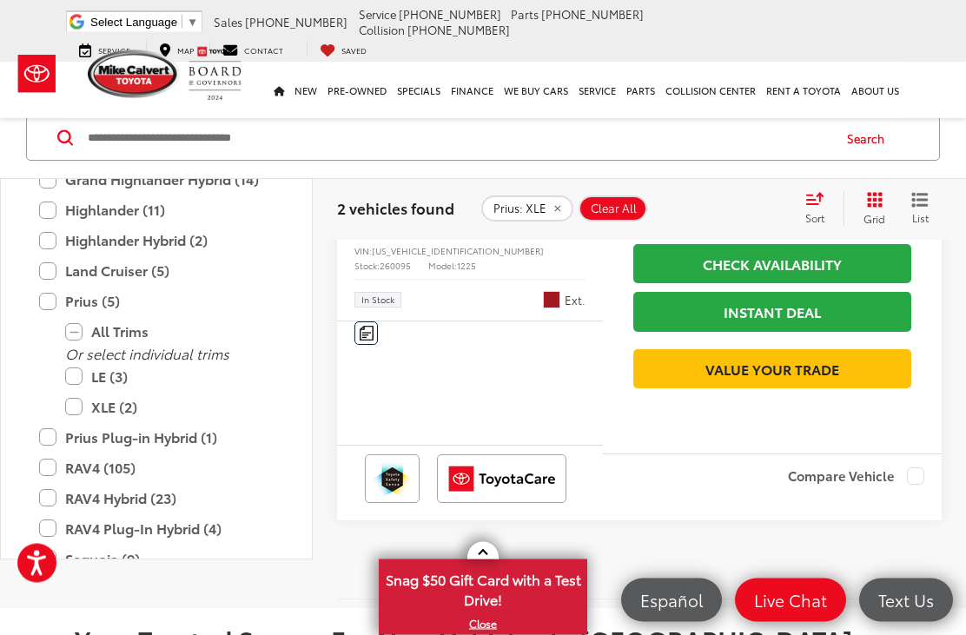
scroll to position [1084, 0]
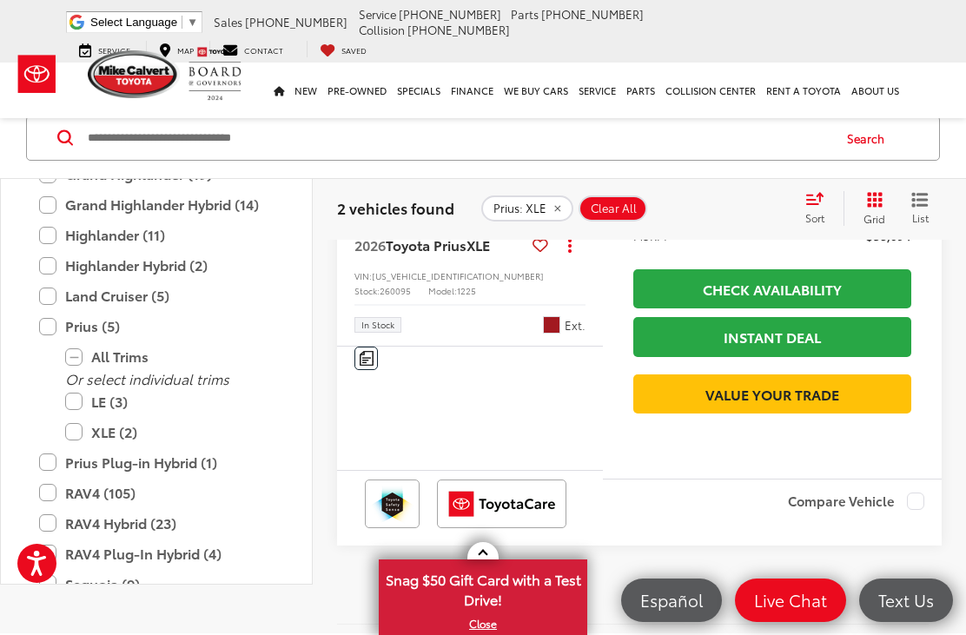
click at [755, 414] on link "Value Your Trade" at bounding box center [772, 393] width 278 height 39
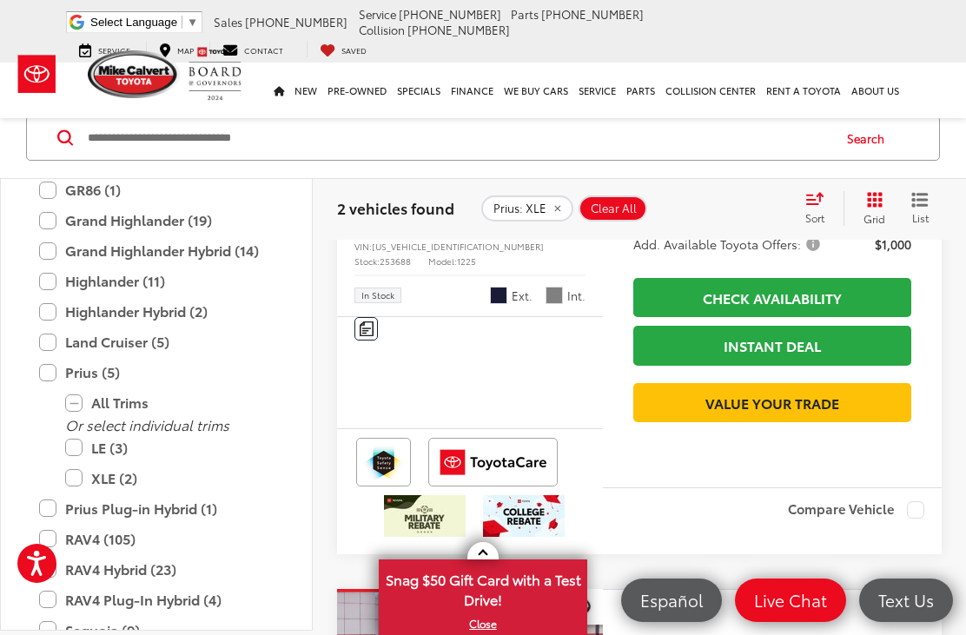
scroll to position [507, 0]
